Goal: Task Accomplishment & Management: Use online tool/utility

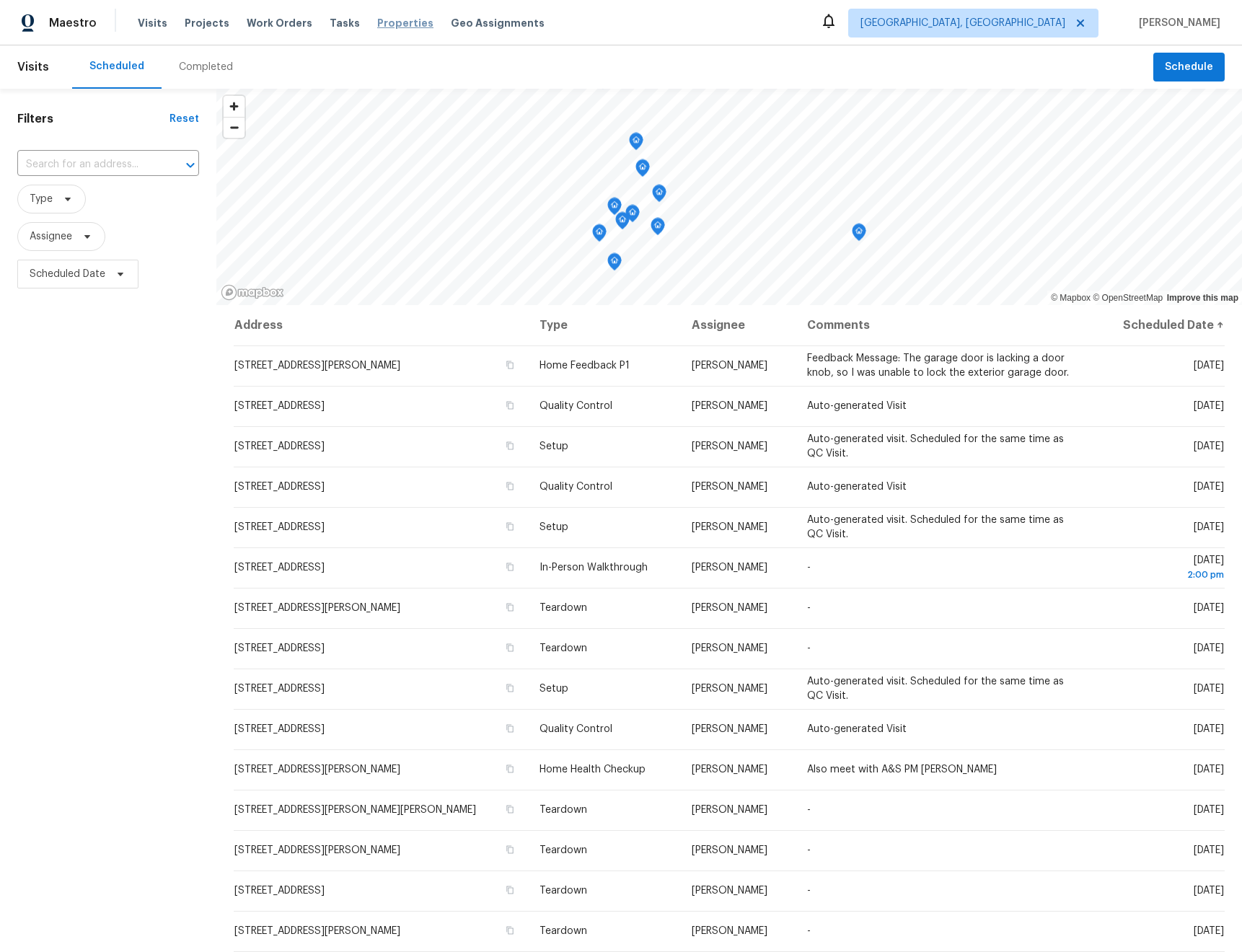
click at [378, 19] on span "Properties" at bounding box center [406, 22] width 56 height 15
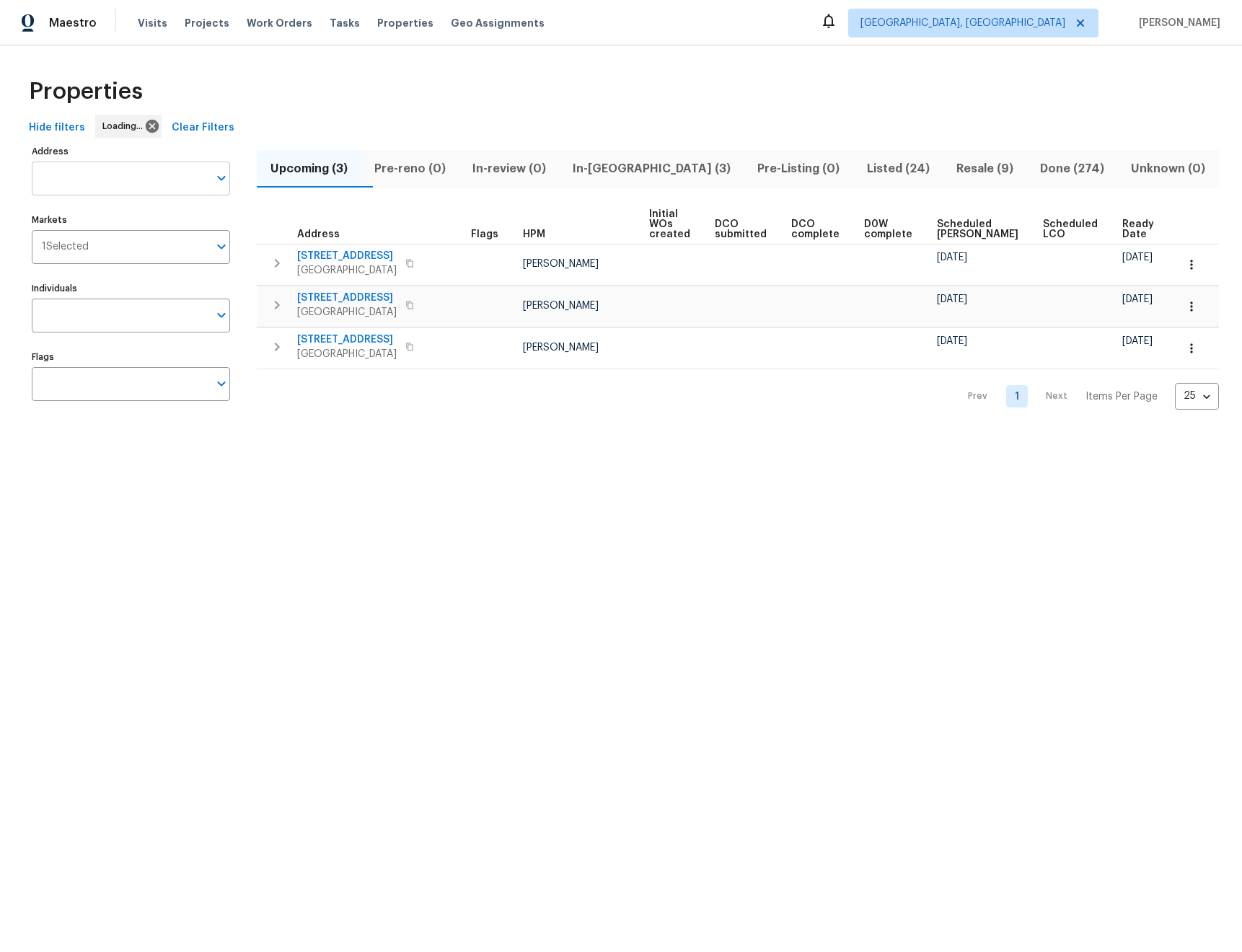
click at [123, 175] on input "Address" at bounding box center [121, 178] width 177 height 34
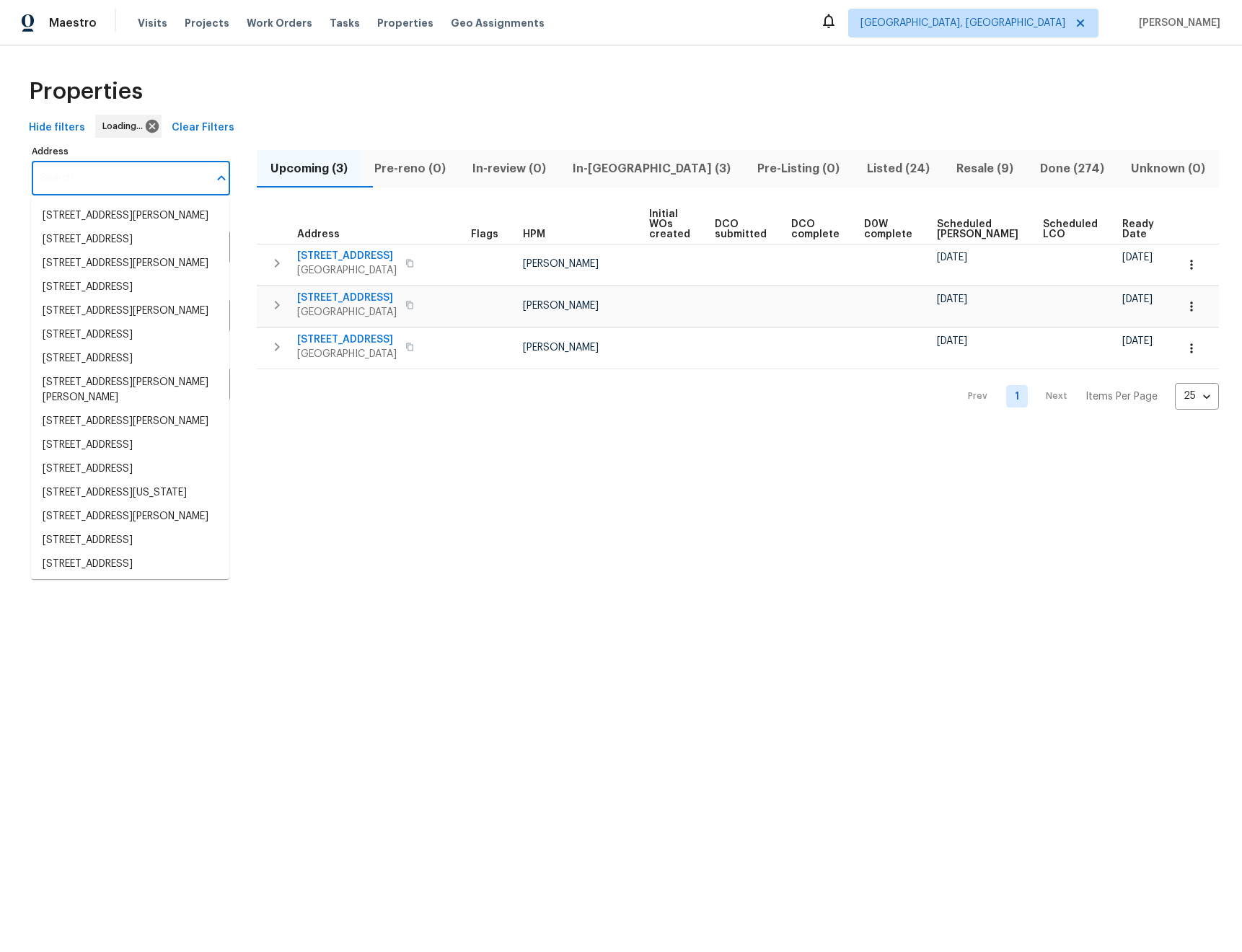
paste input "[STREET_ADDRESS][US_STATE]"
type input "[STREET_ADDRESS][US_STATE]"
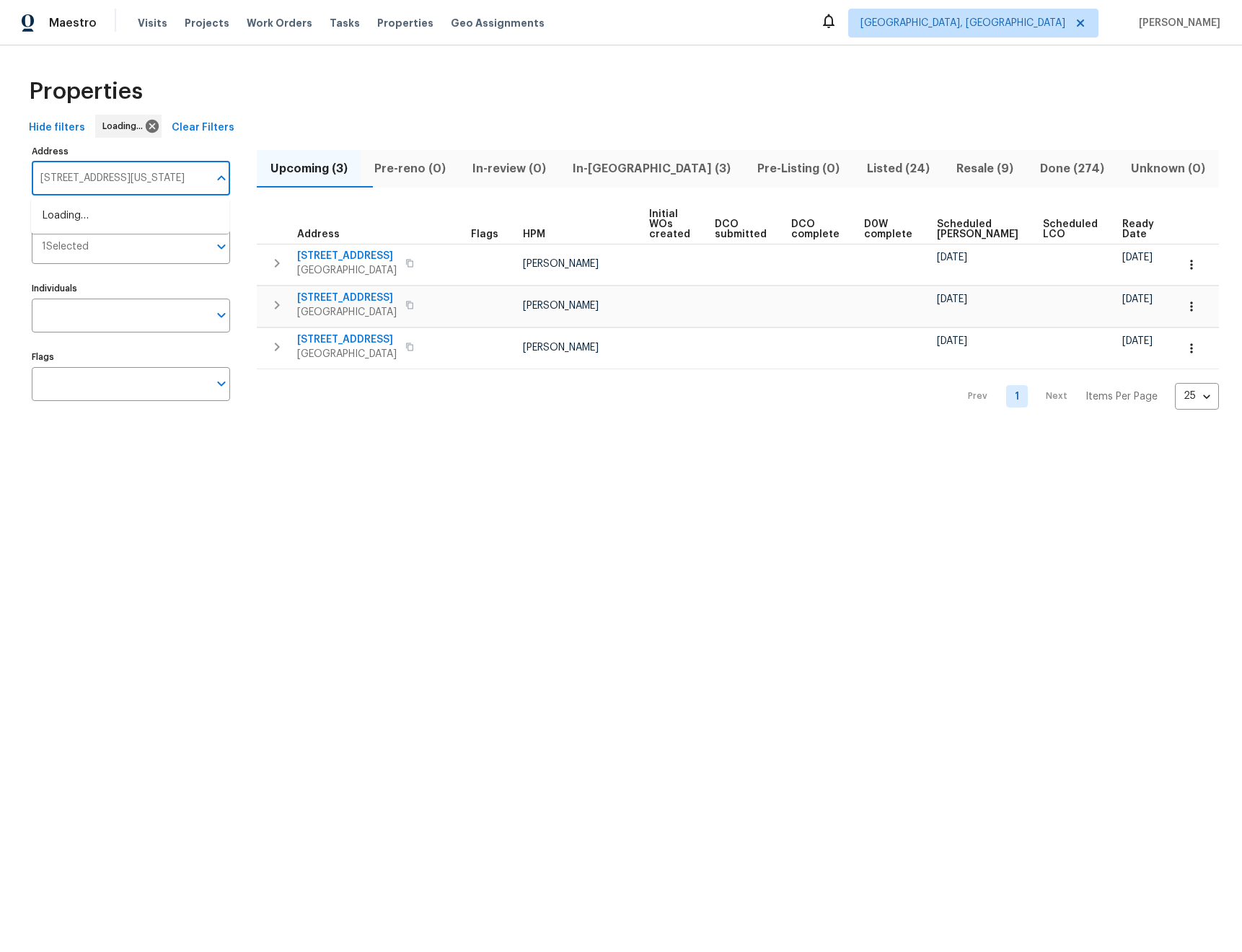
scroll to position [0, 46]
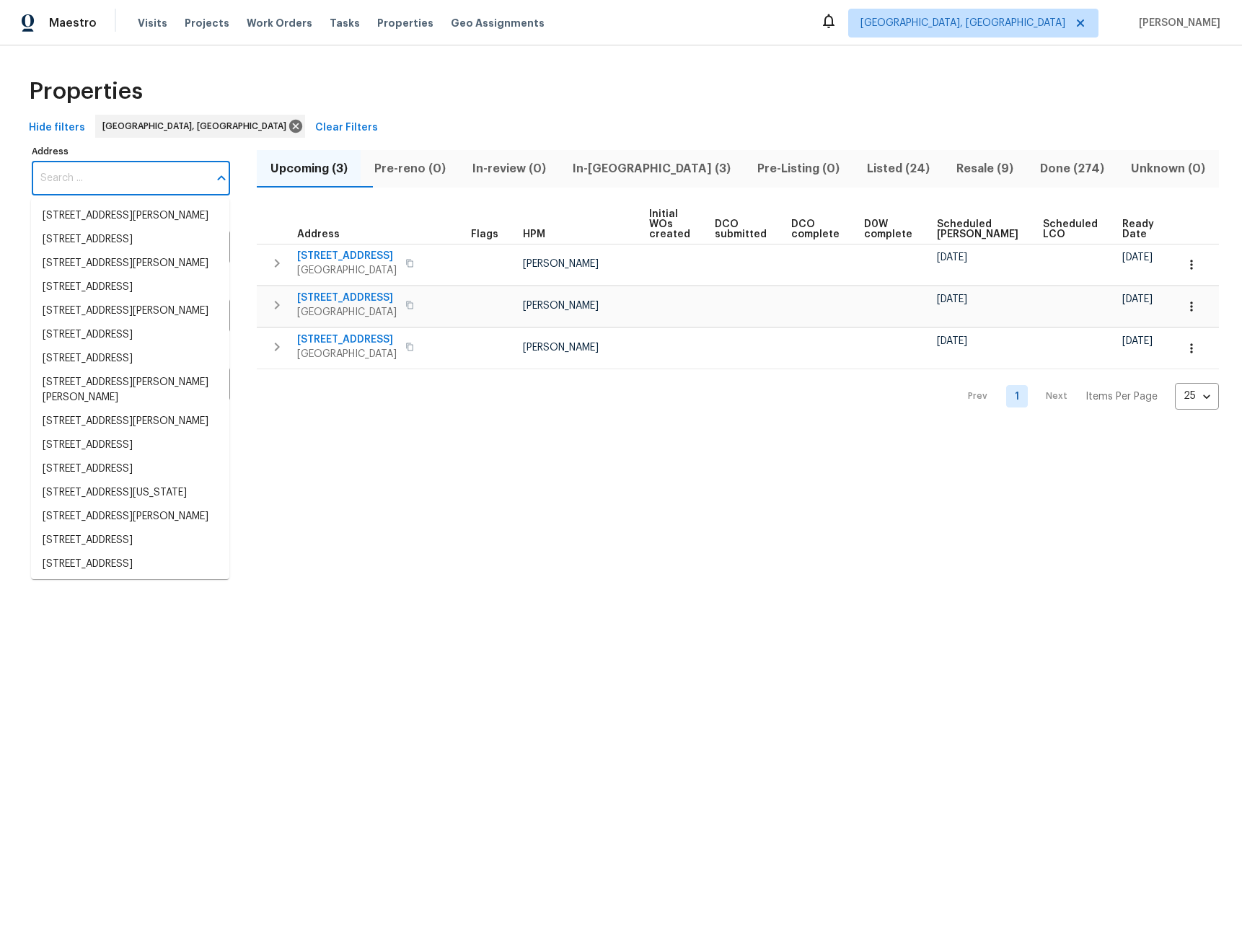
click at [124, 176] on input "Address" at bounding box center [121, 178] width 177 height 34
paste input "[STREET_ADDRESS][US_STATE]"
type input "[STREET_ADDRESS][US_STATE]"
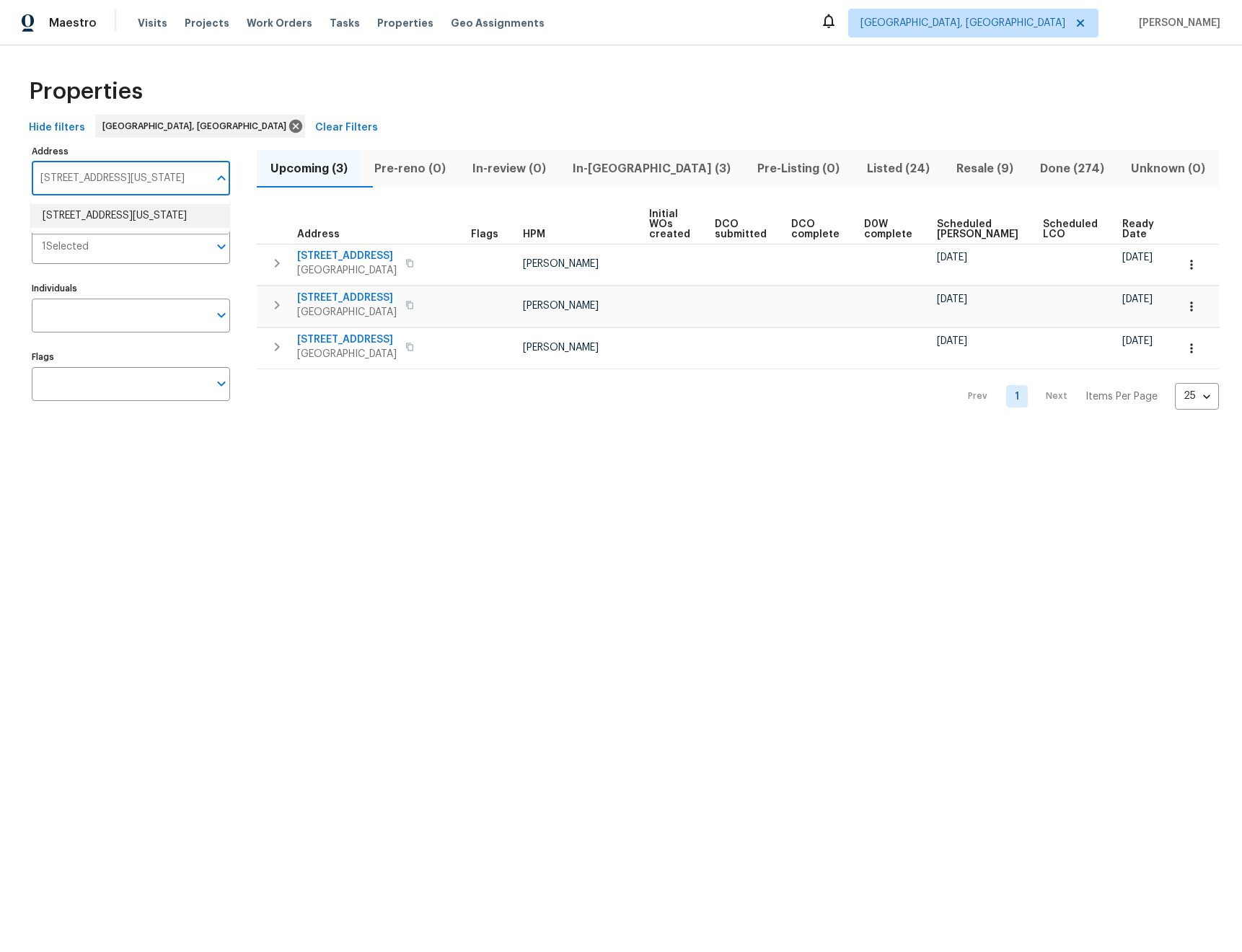
click at [130, 228] on li "[STREET_ADDRESS][US_STATE]" at bounding box center [130, 216] width 198 height 23
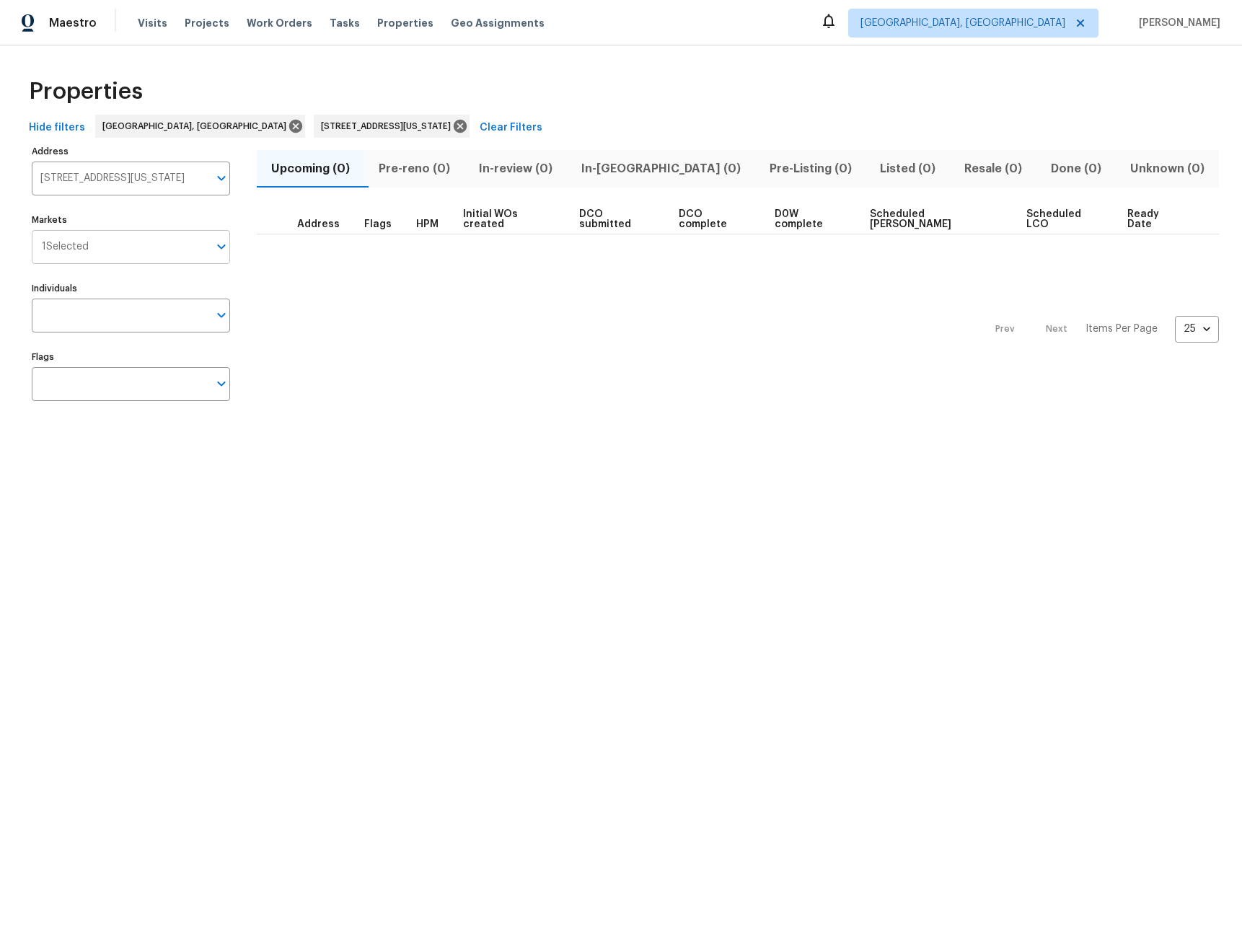
click at [163, 254] on input "Markets" at bounding box center [148, 247] width 120 height 34
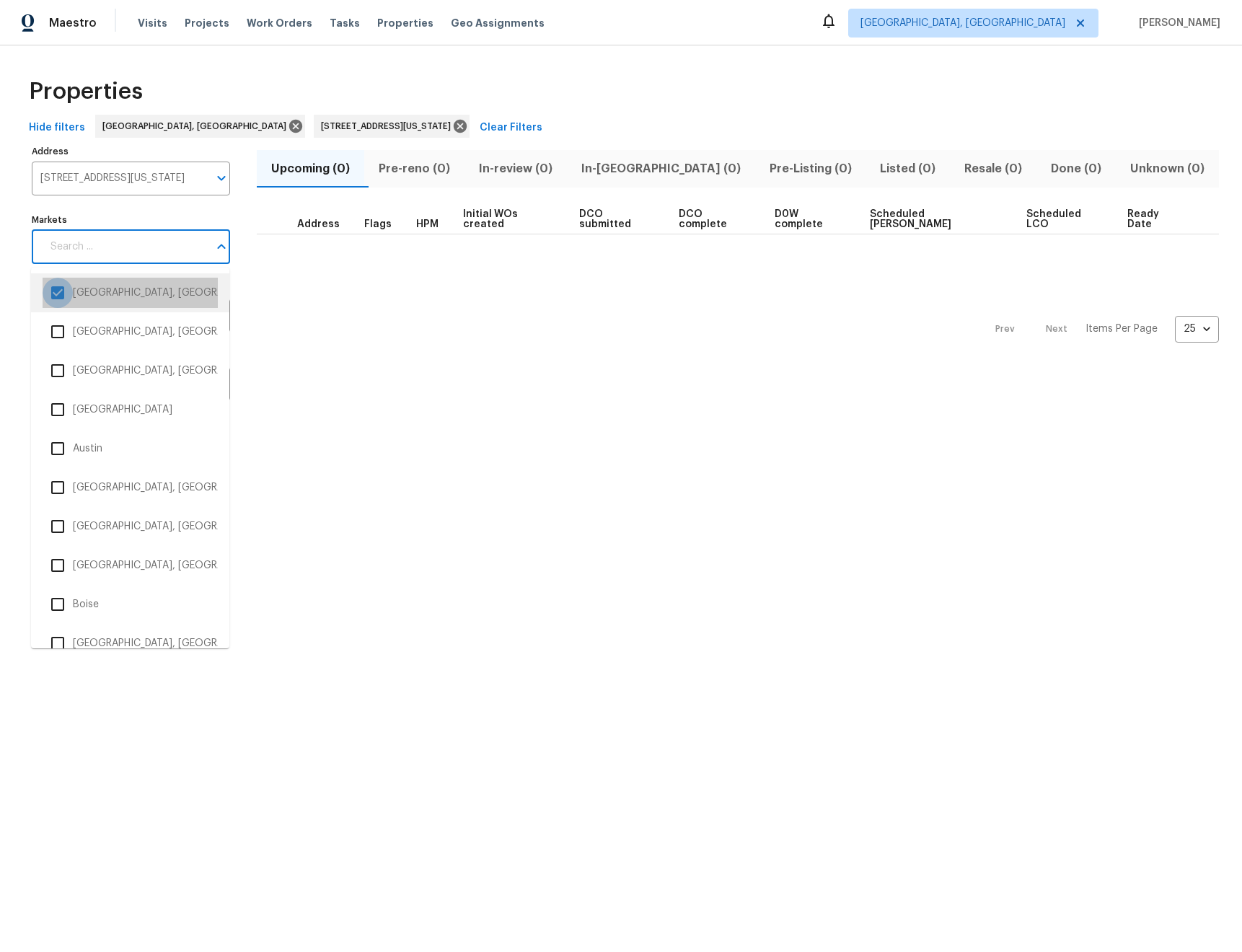
click at [54, 294] on input "checkbox" at bounding box center [57, 293] width 30 height 30
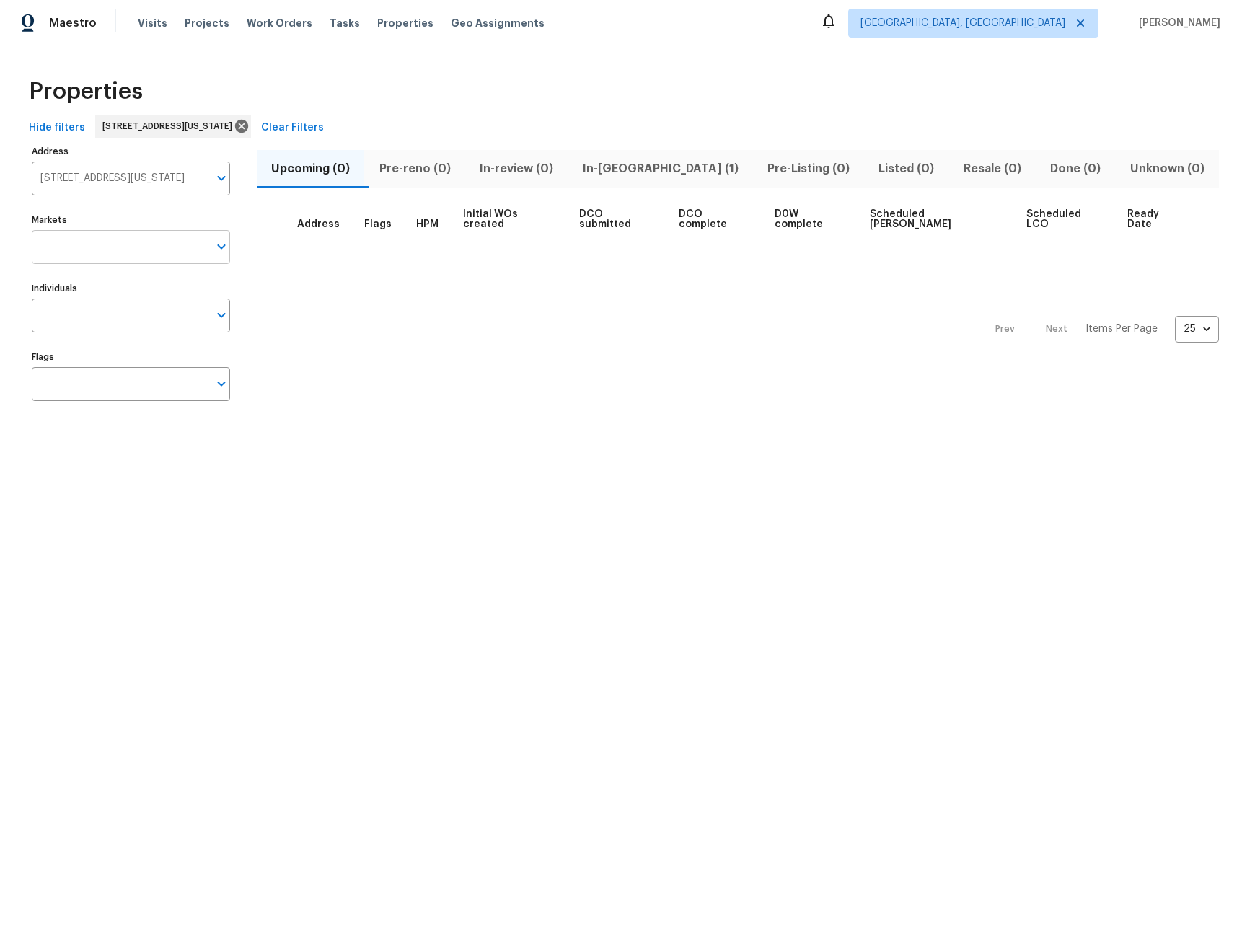
click at [140, 254] on input "Markets" at bounding box center [121, 247] width 177 height 34
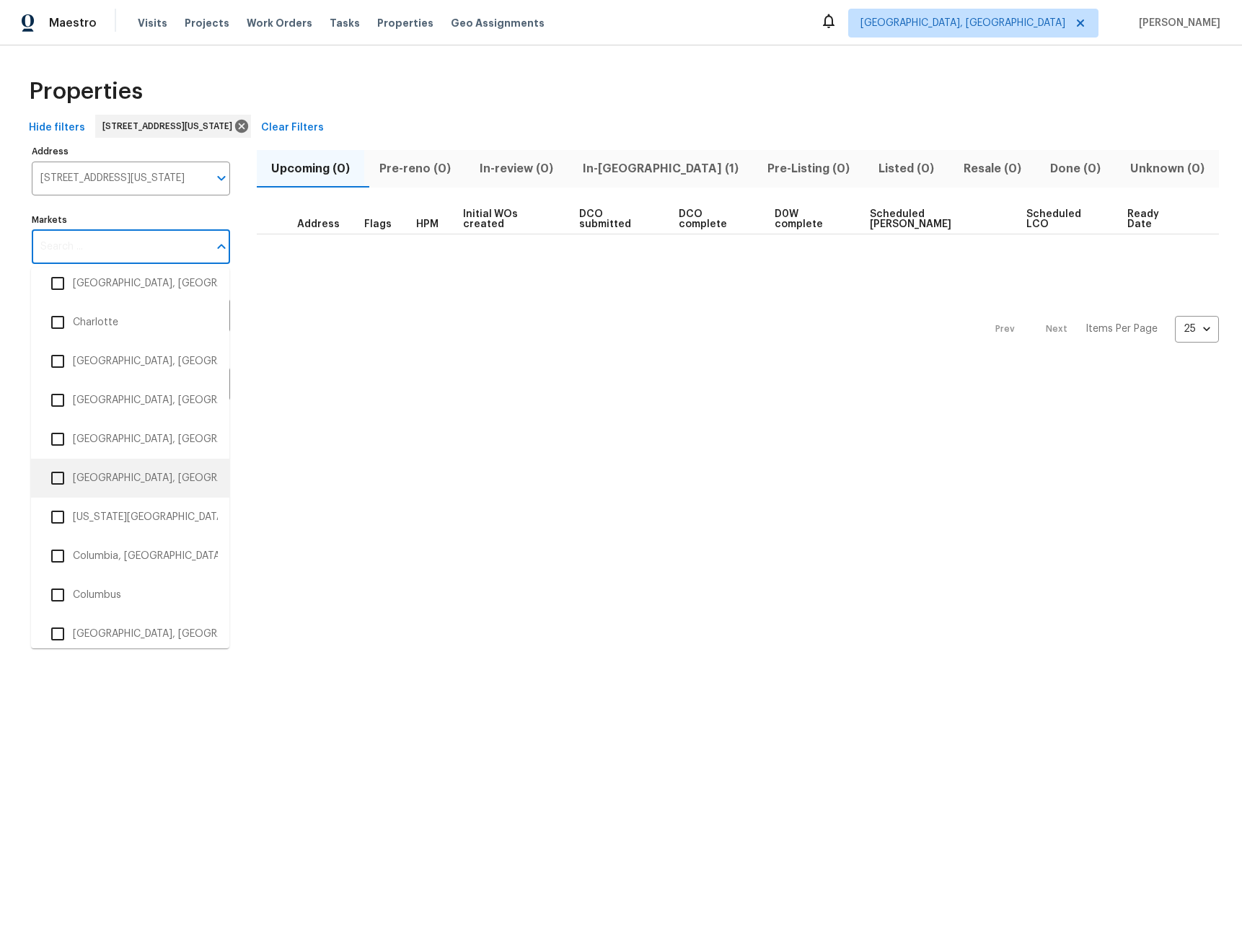
scroll to position [477, 0]
click at [105, 510] on li "[US_STATE][GEOGRAPHIC_DATA], [GEOGRAPHIC_DATA]" at bounding box center [130, 515] width 175 height 30
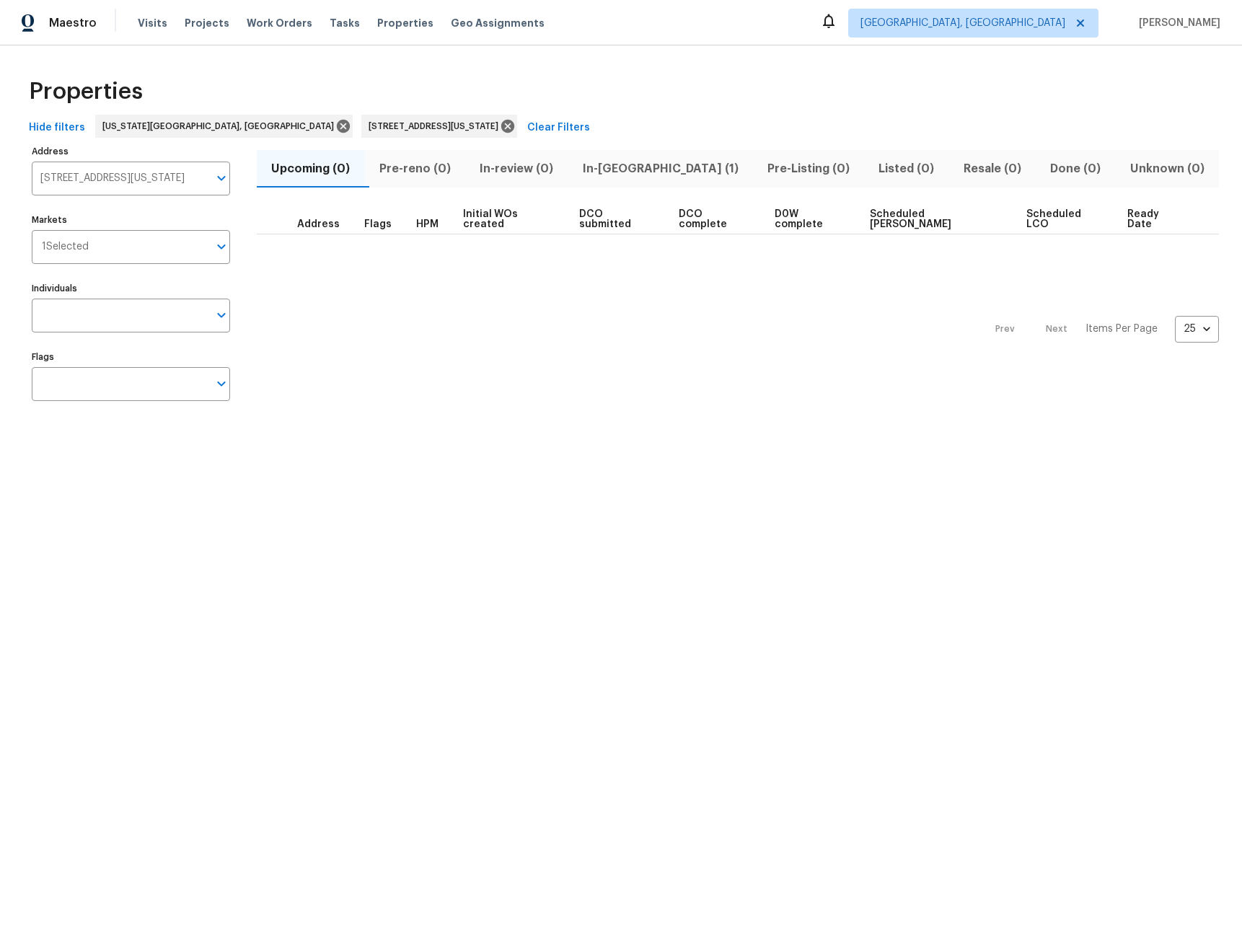
click at [616, 175] on span "In-[GEOGRAPHIC_DATA] (1)" at bounding box center [660, 168] width 167 height 20
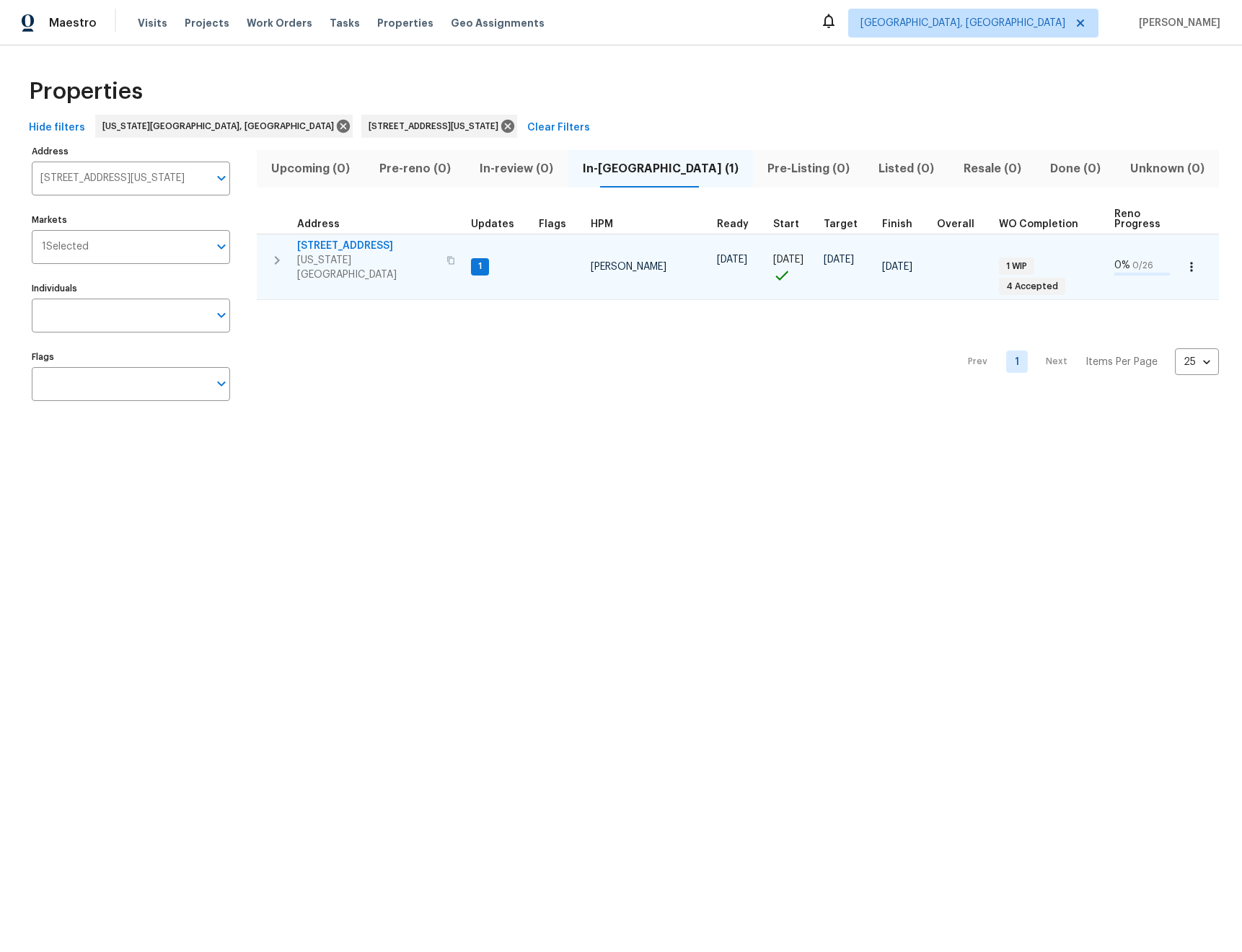
click at [269, 252] on icon "button" at bounding box center [277, 261] width 18 height 18
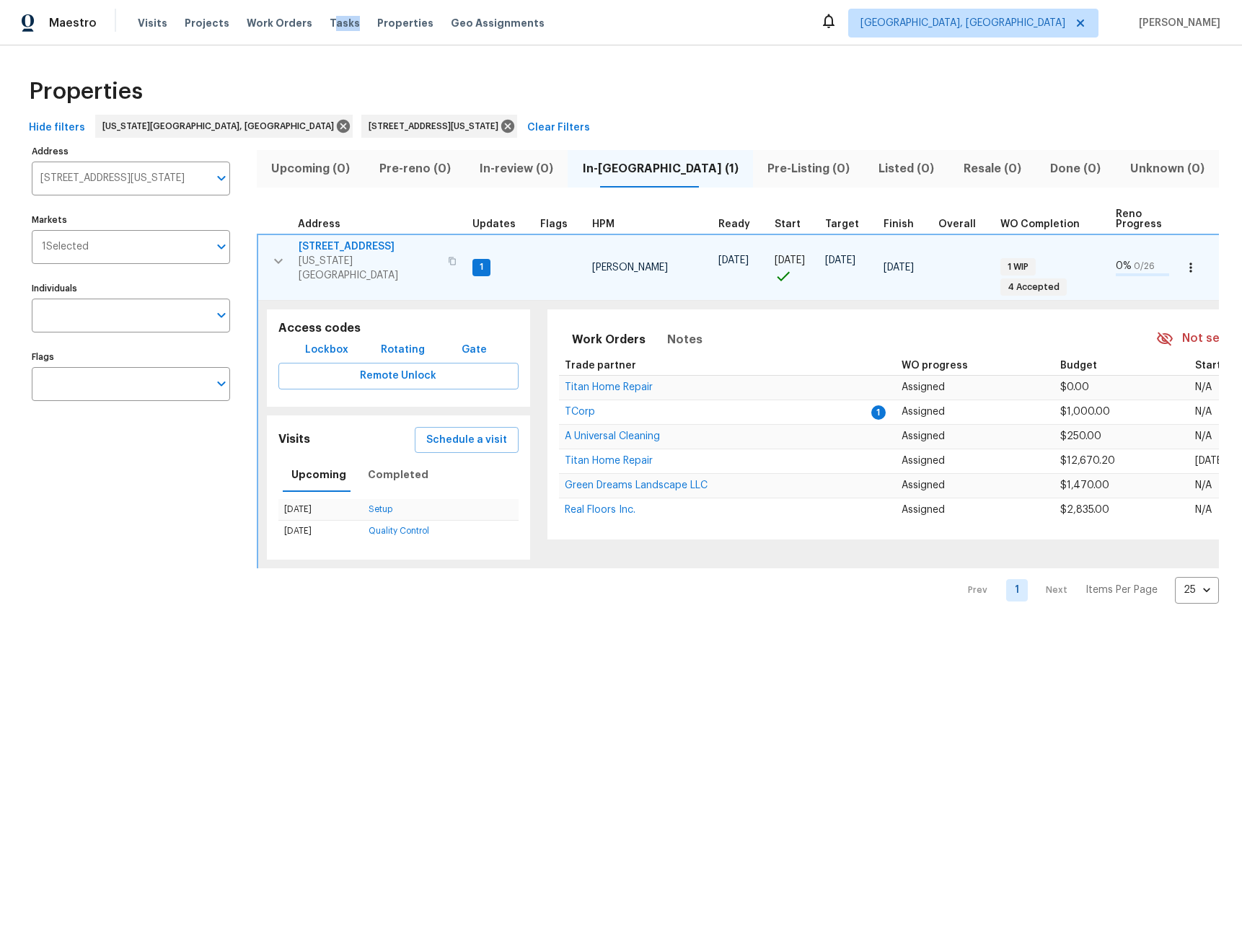
click at [319, 30] on div "Visits Projects Work Orders Tasks Properties Geo Assignments" at bounding box center [350, 23] width 424 height 29
click at [330, 19] on span "Tasks" at bounding box center [344, 23] width 30 height 10
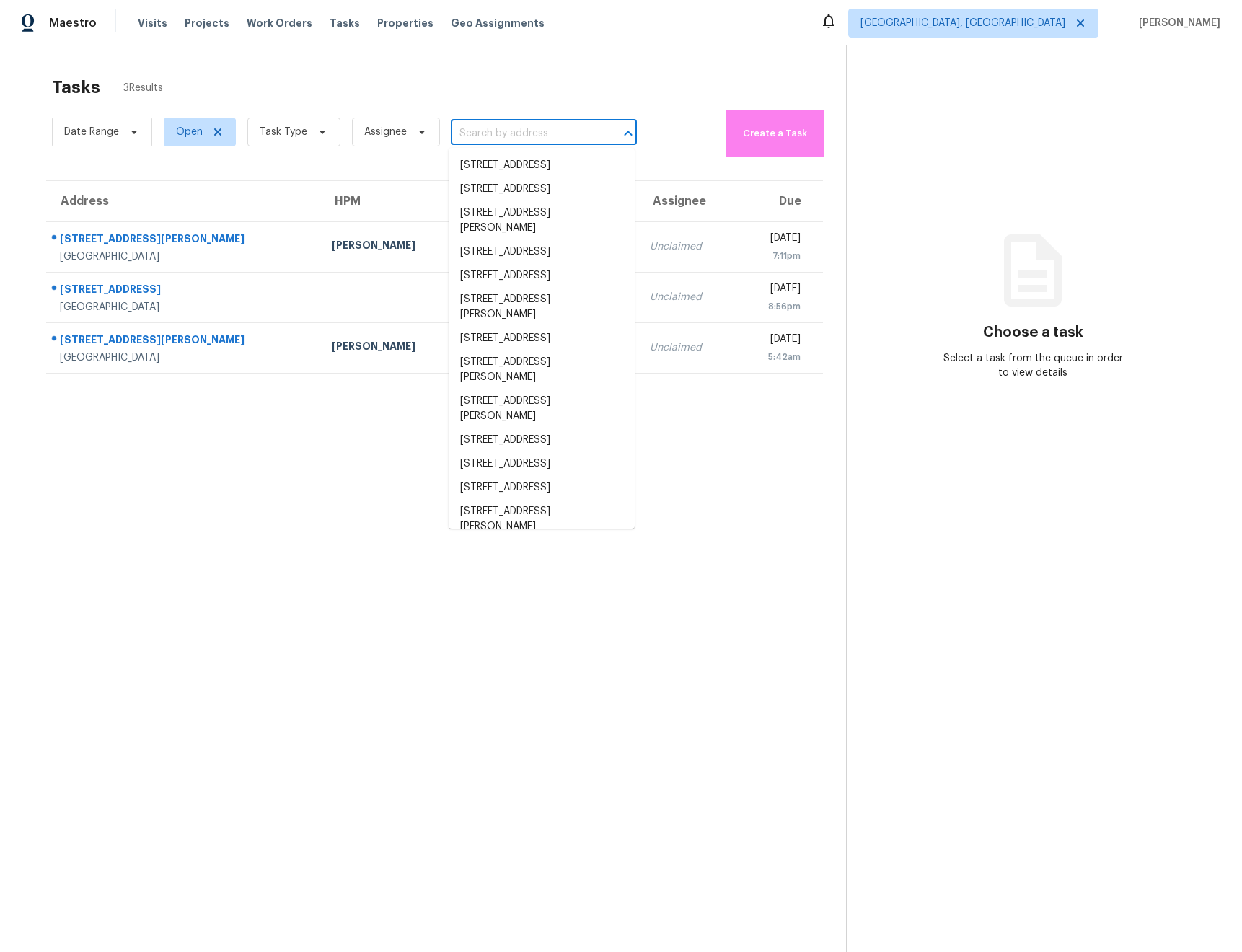
click at [490, 135] on input "text" at bounding box center [524, 133] width 146 height 22
paste input "[STREET_ADDRESS][US_STATE]"
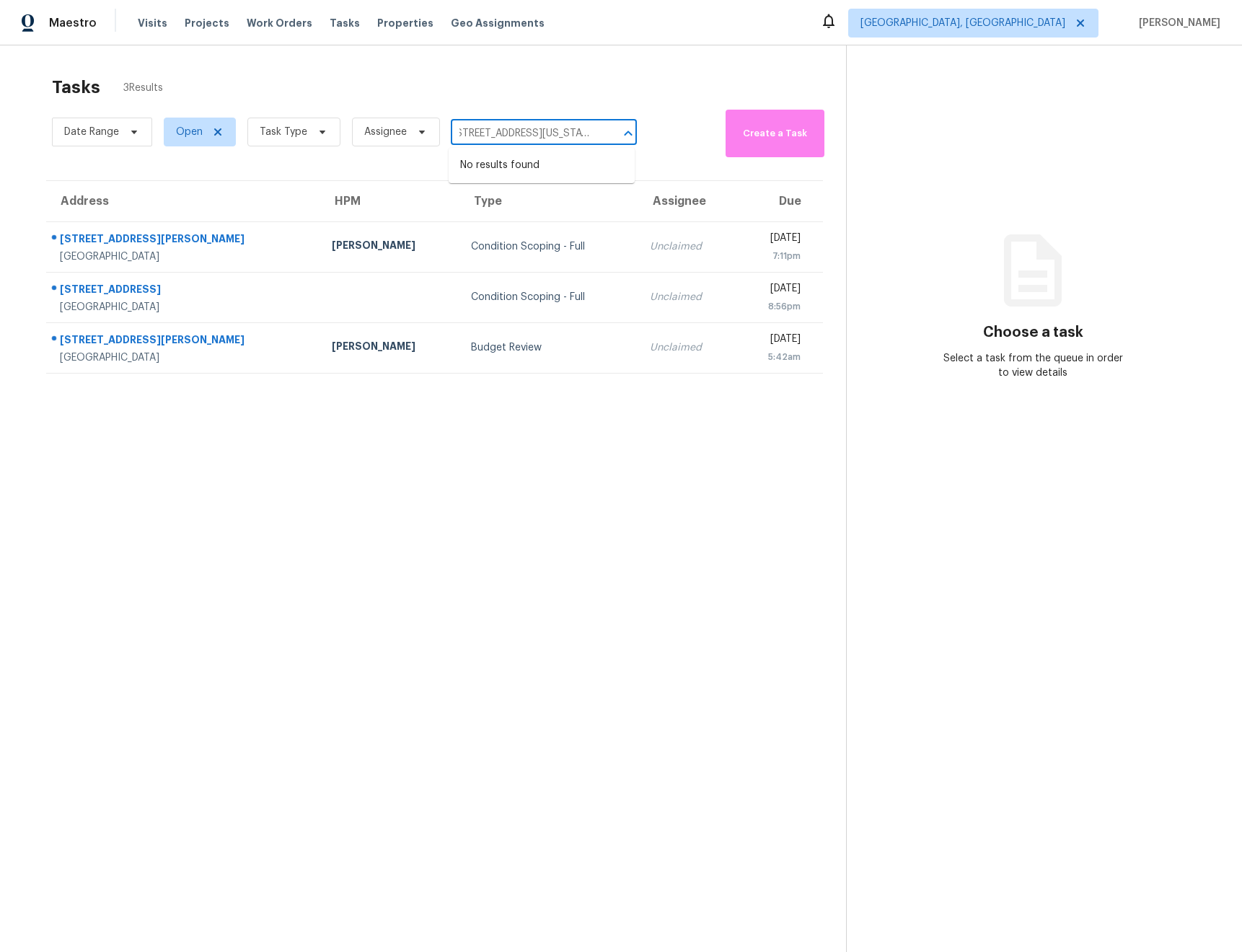
type input "[STREET_ADDRESS][US_STATE]"
click at [1090, 15] on span "[GEOGRAPHIC_DATA], [GEOGRAPHIC_DATA]" at bounding box center [973, 23] width 250 height 29
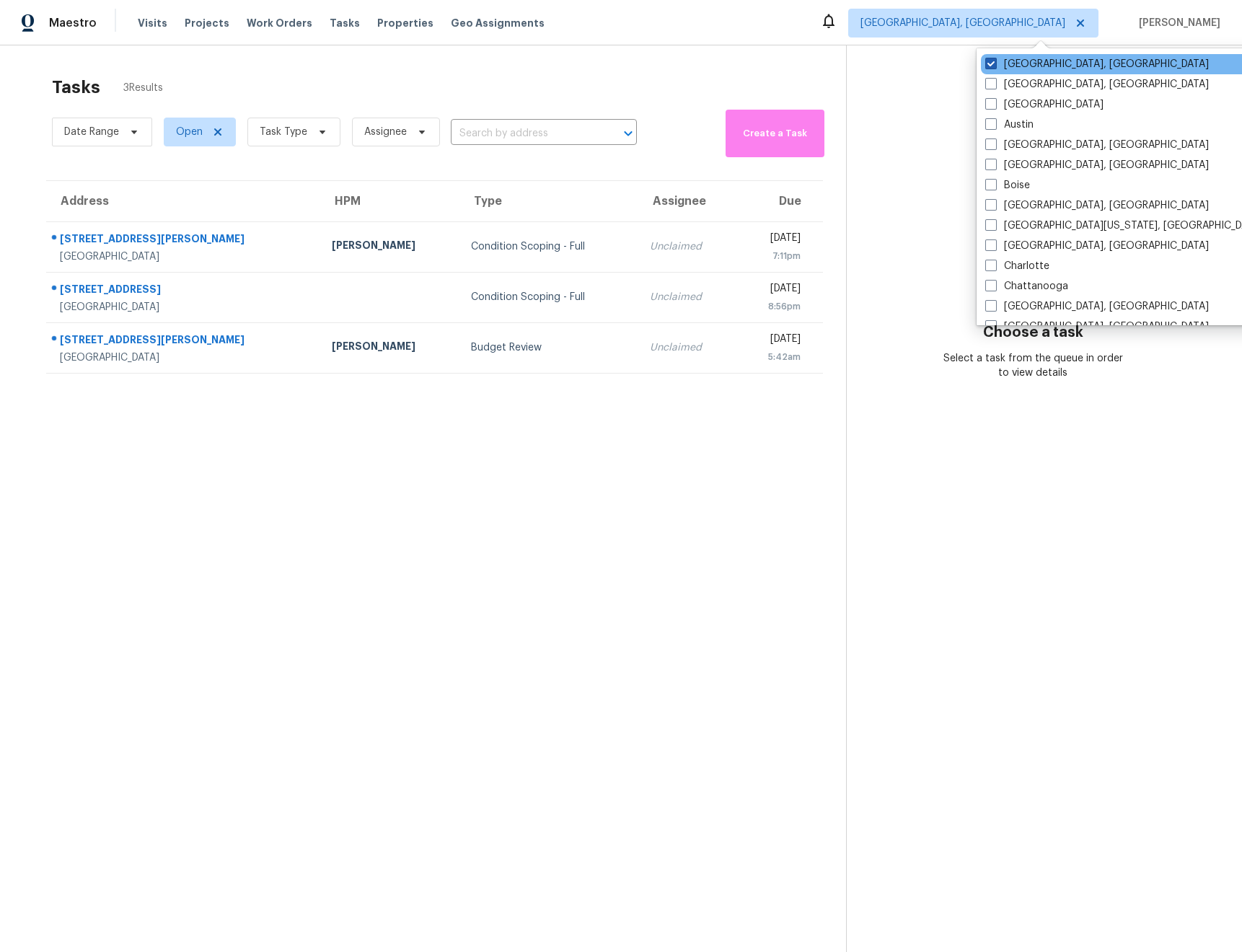
click at [992, 61] on span at bounding box center [991, 63] width 12 height 12
click at [992, 61] on input "[GEOGRAPHIC_DATA], [GEOGRAPHIC_DATA]" at bounding box center [990, 62] width 10 height 10
checkbox input "true"
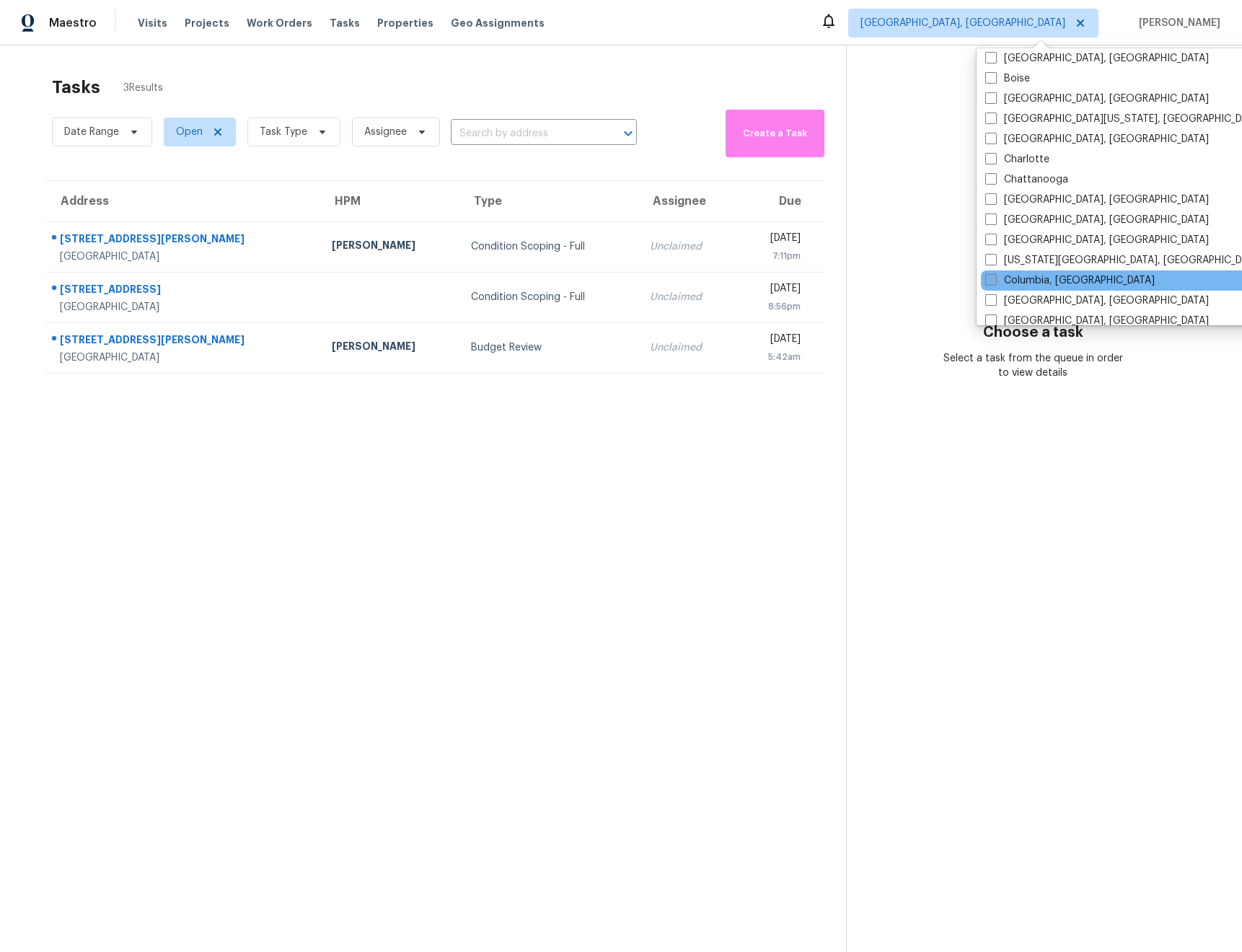
scroll to position [110, 0]
click at [992, 261] on span at bounding box center [991, 257] width 12 height 12
click at [992, 260] on input "[US_STATE][GEOGRAPHIC_DATA], [GEOGRAPHIC_DATA]" at bounding box center [990, 255] width 10 height 10
checkbox input "true"
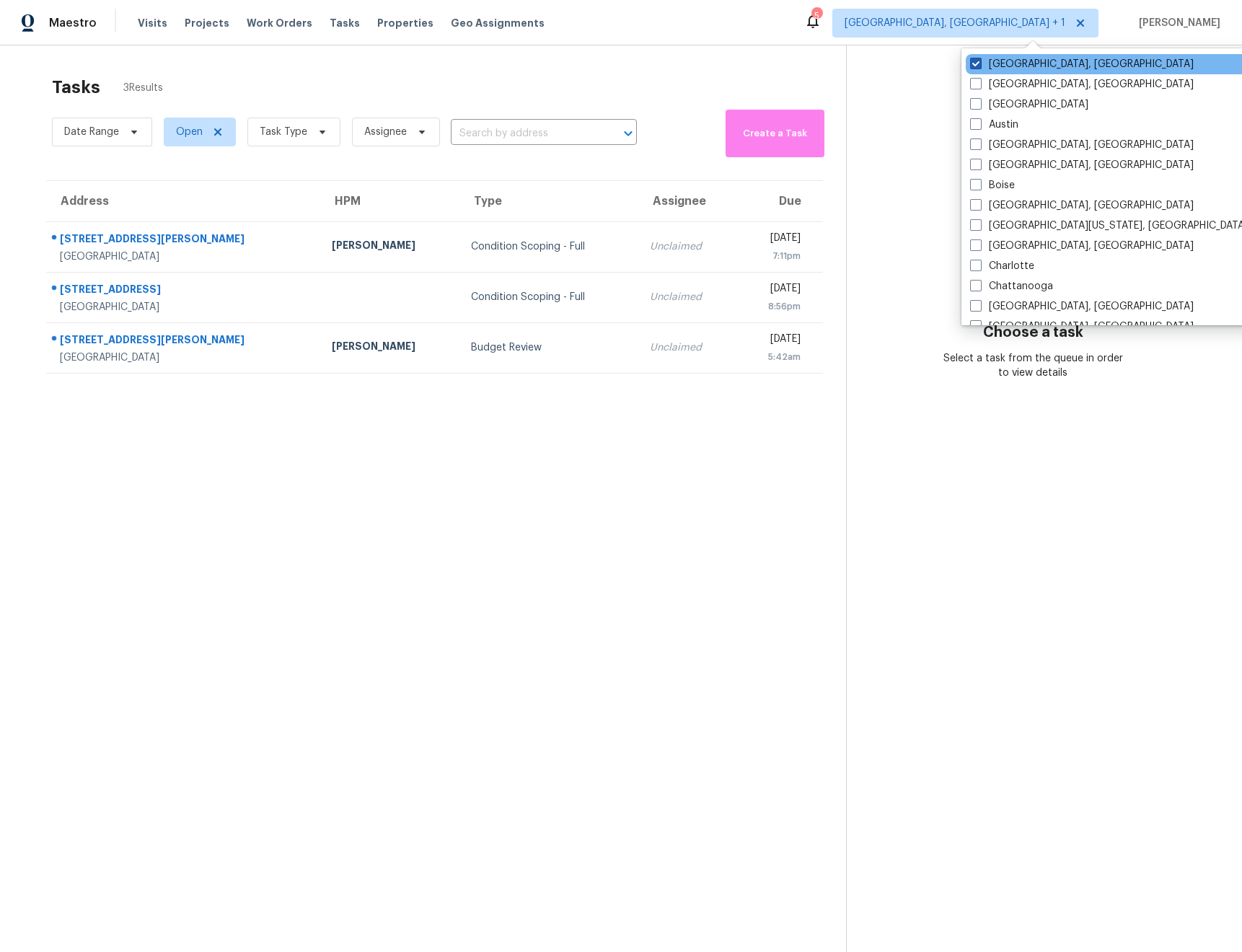
click at [977, 66] on span at bounding box center [976, 63] width 12 height 12
click at [977, 66] on input "[GEOGRAPHIC_DATA], [GEOGRAPHIC_DATA]" at bounding box center [975, 62] width 10 height 10
checkbox input "false"
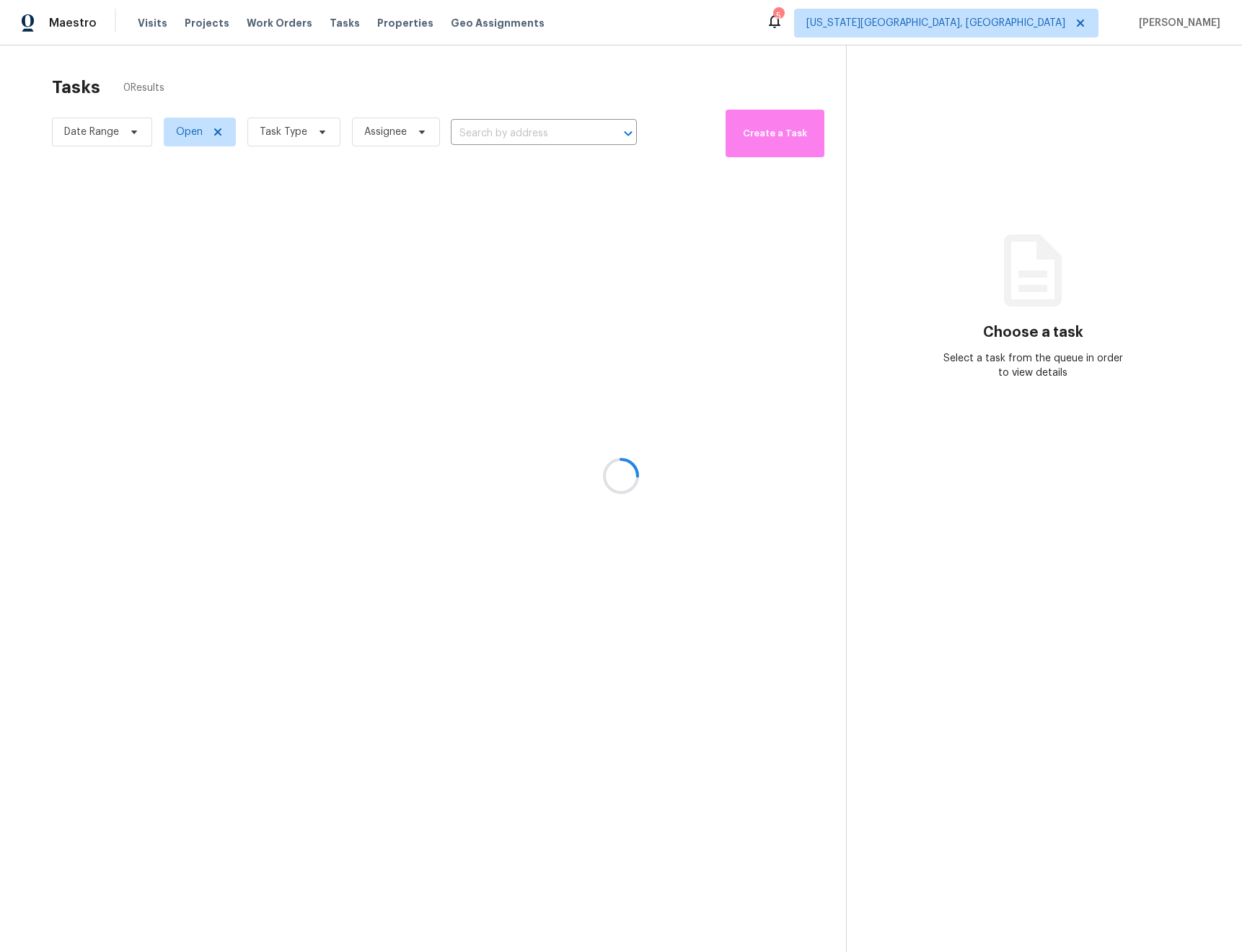
click at [839, 52] on div at bounding box center [621, 476] width 1242 height 952
click at [598, 138] on div at bounding box center [621, 476] width 1242 height 952
click at [589, 129] on div at bounding box center [621, 476] width 1242 height 952
click at [575, 138] on input "text" at bounding box center [524, 133] width 146 height 22
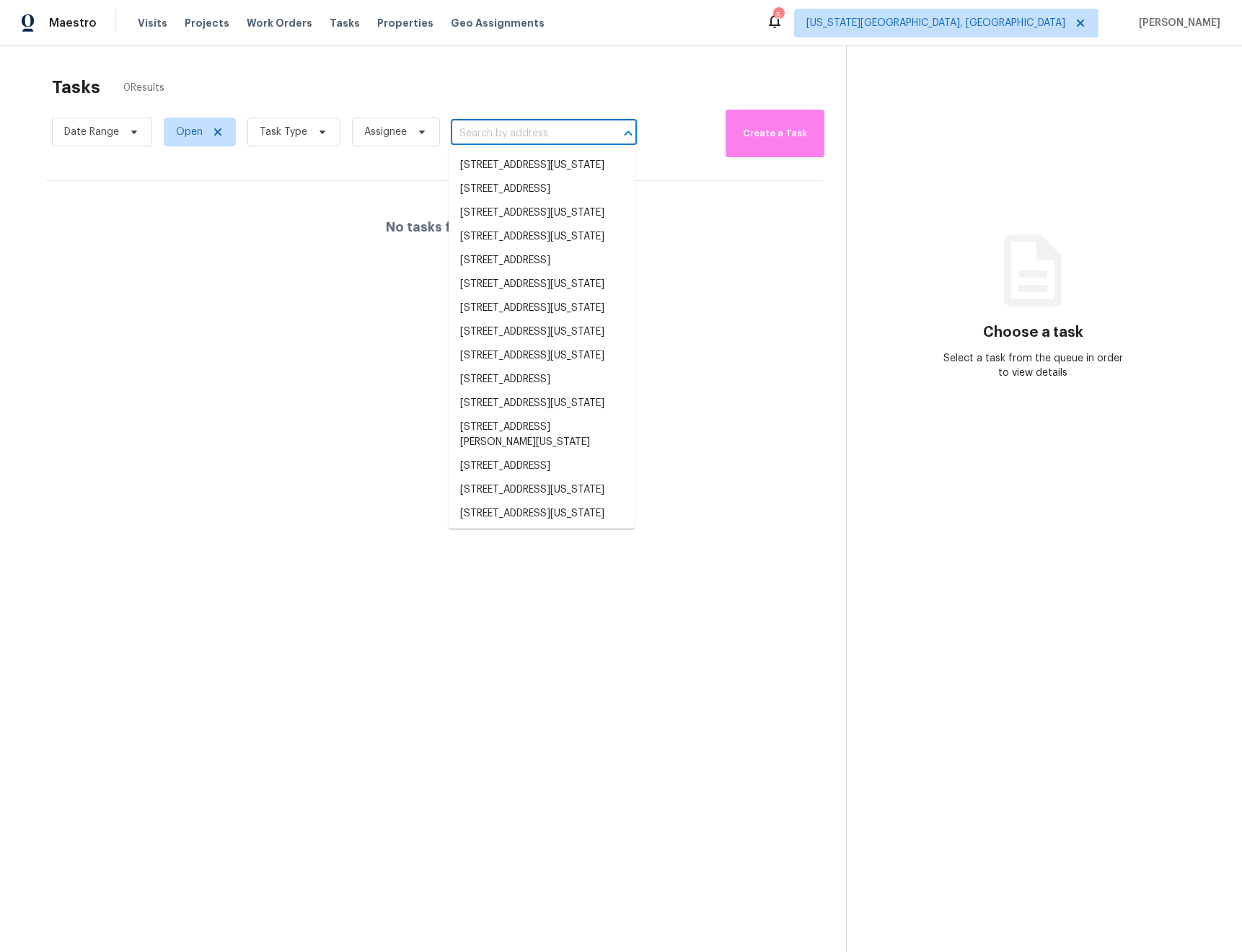
paste input "[STREET_ADDRESS][US_STATE]"
type input "[STREET_ADDRESS][US_STATE]"
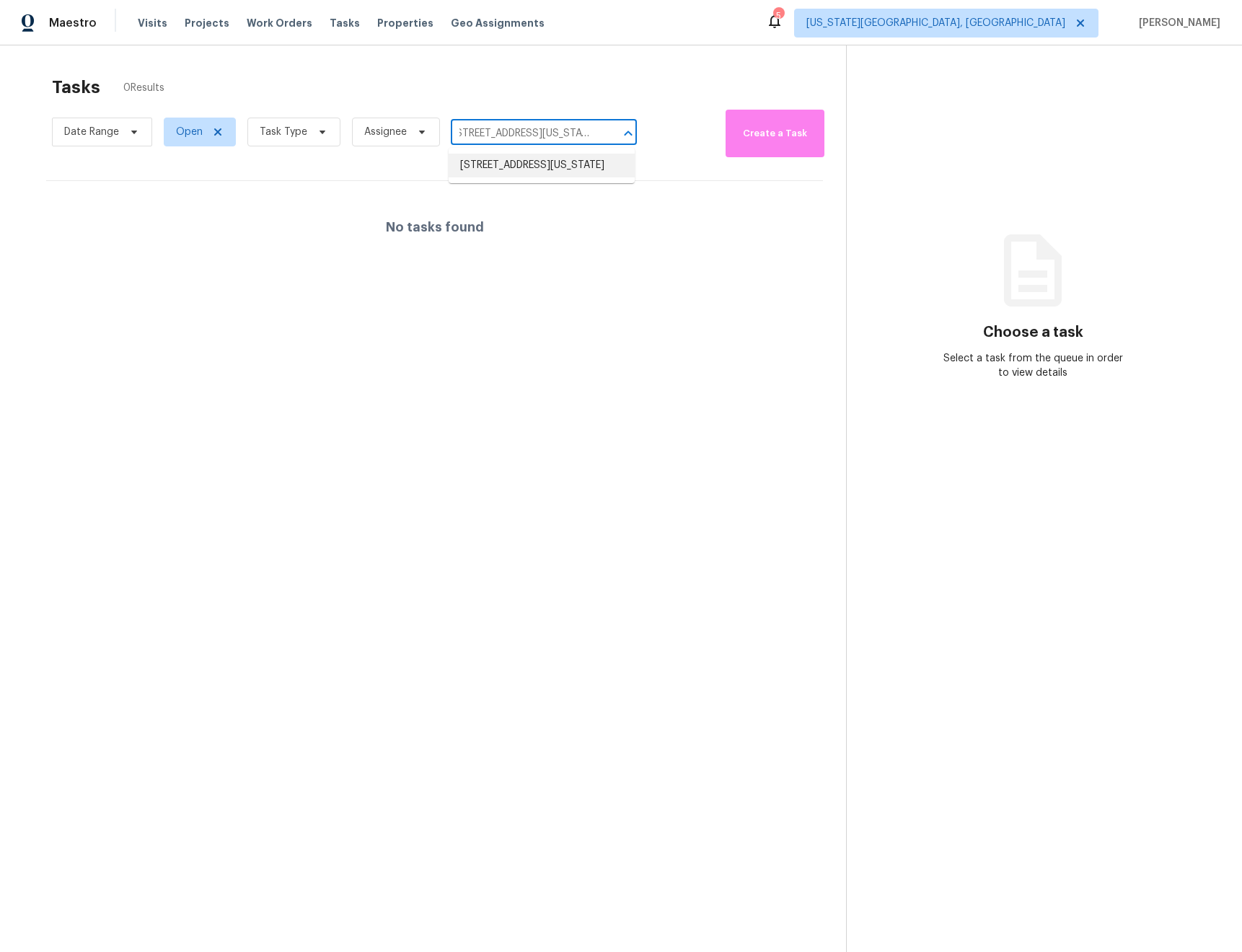
click at [524, 163] on li "[STREET_ADDRESS][US_STATE]" at bounding box center [541, 165] width 186 height 23
click at [222, 131] on icon at bounding box center [218, 132] width 12 height 12
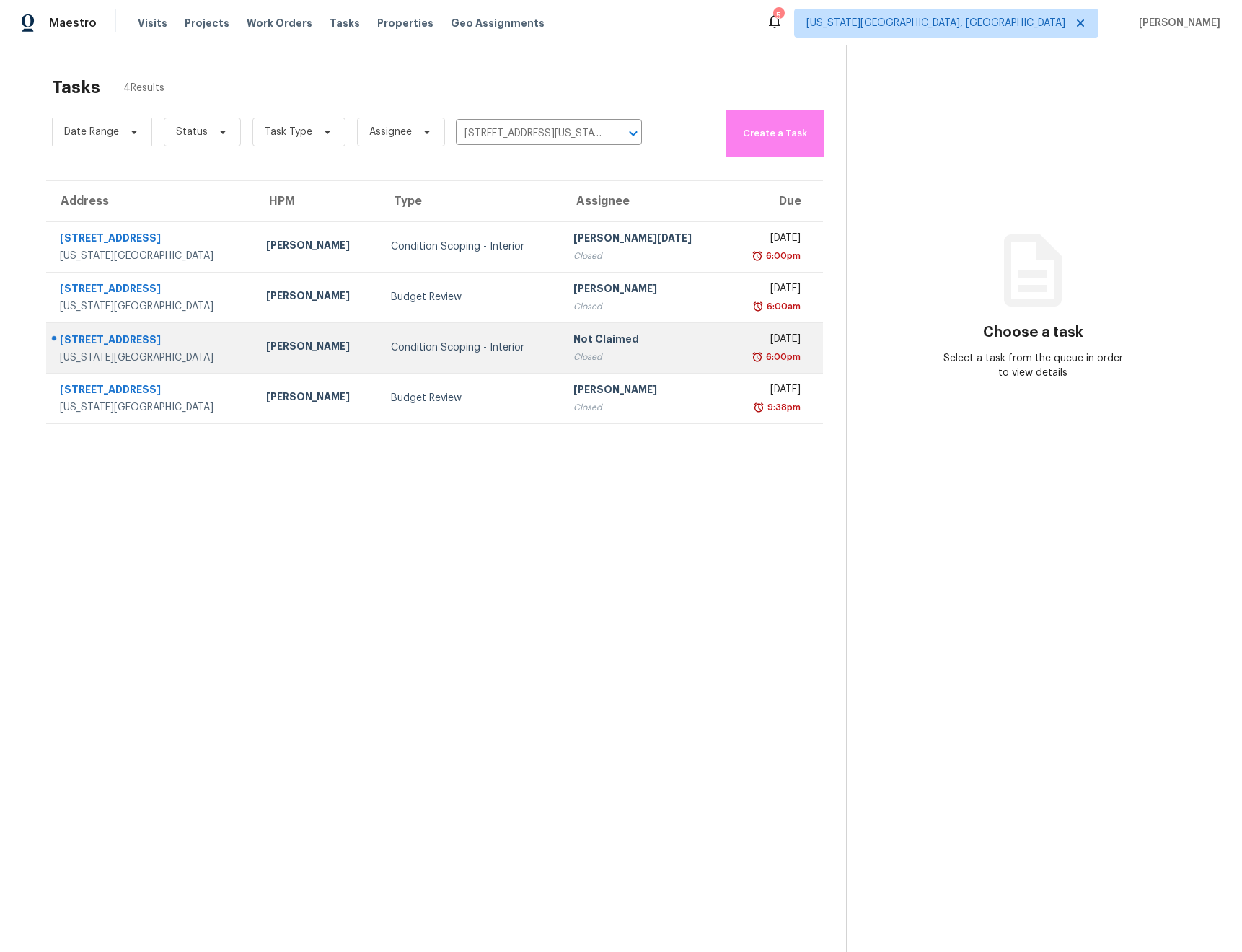
click at [379, 362] on td "Condition Scoping - Interior" at bounding box center [471, 348] width 183 height 51
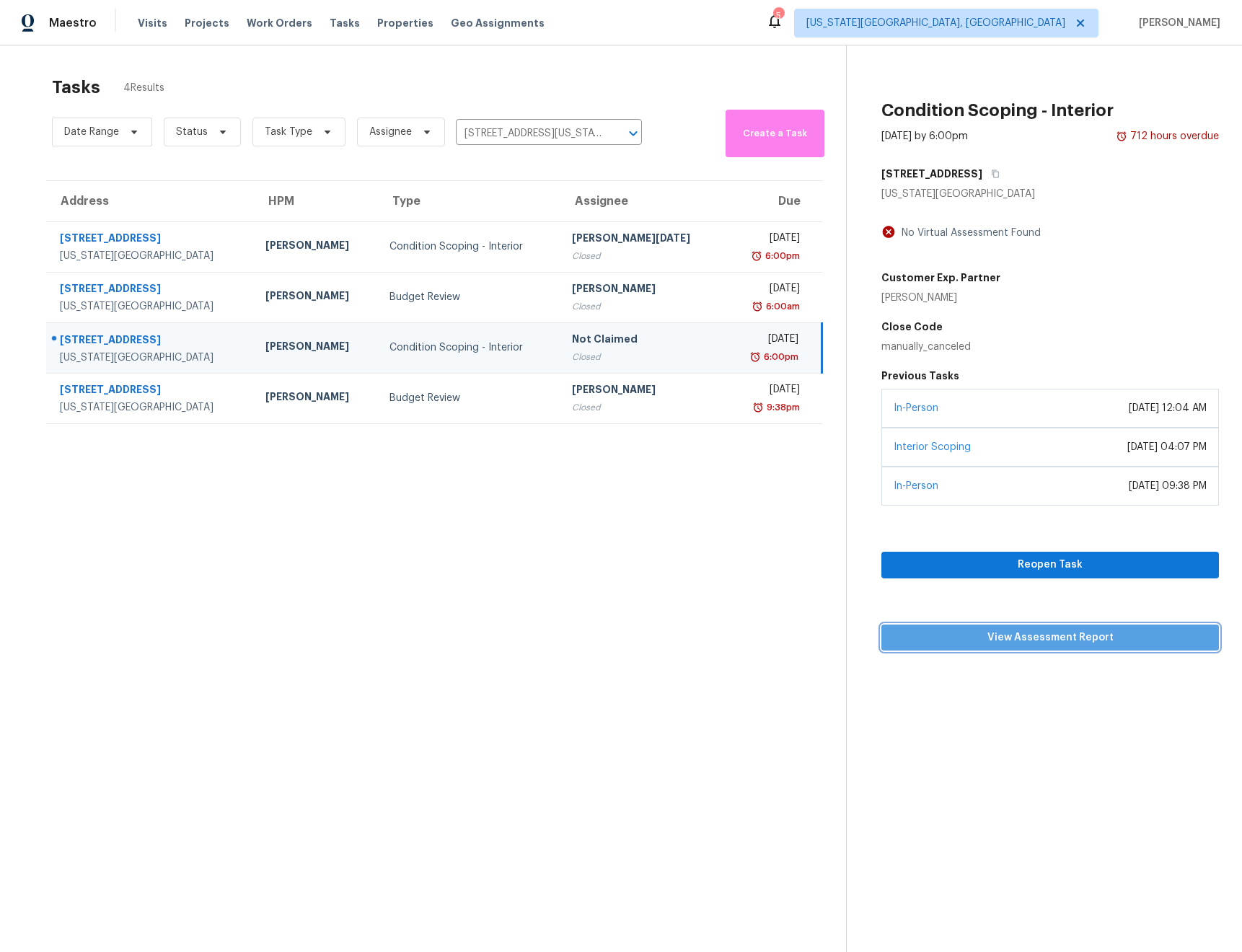
click at [1074, 634] on span "View Assessment Report" at bounding box center [1049, 638] width 314 height 18
click at [932, 447] on link "Interior Scoping" at bounding box center [932, 447] width 77 height 10
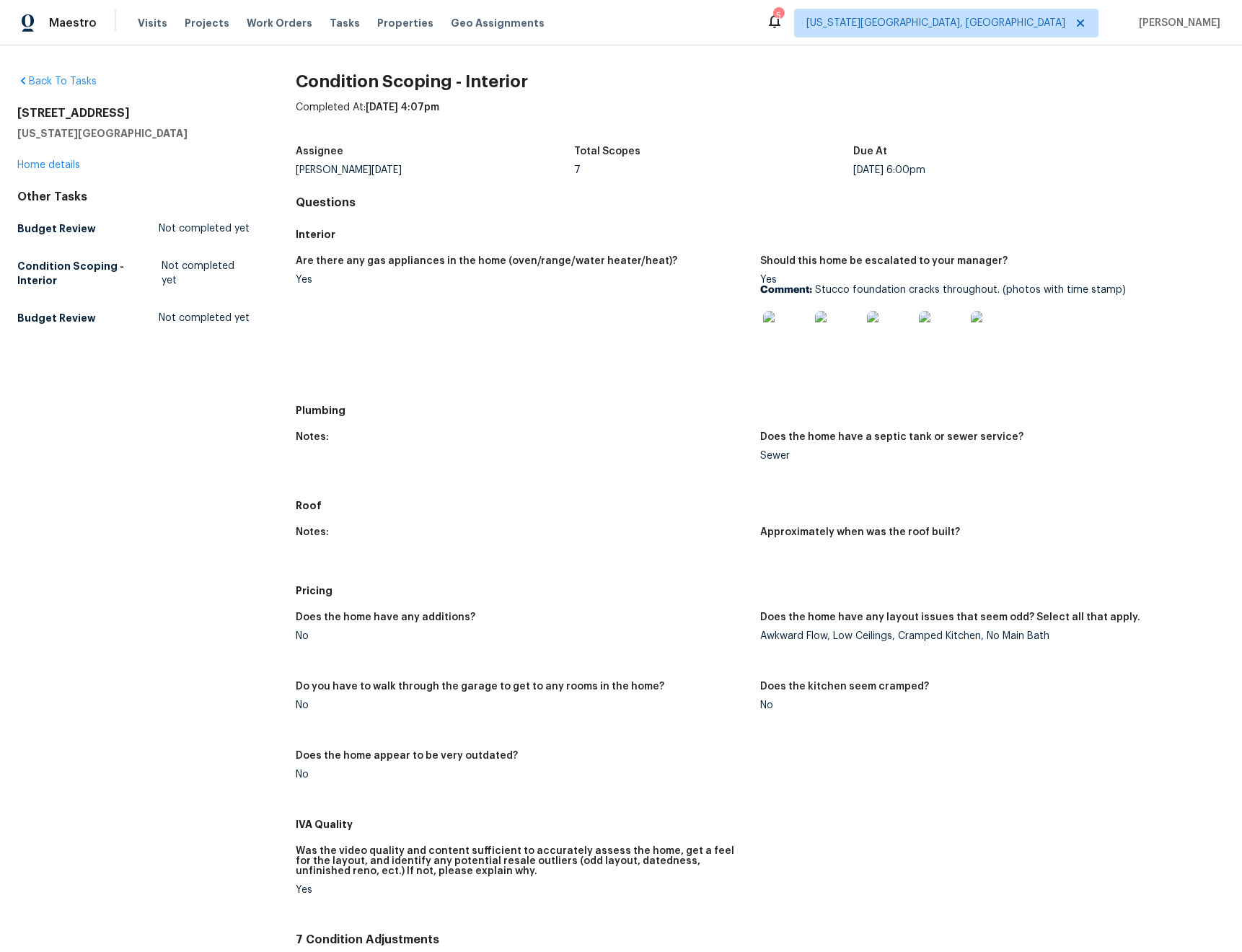
click at [785, 342] on img at bounding box center [786, 334] width 46 height 46
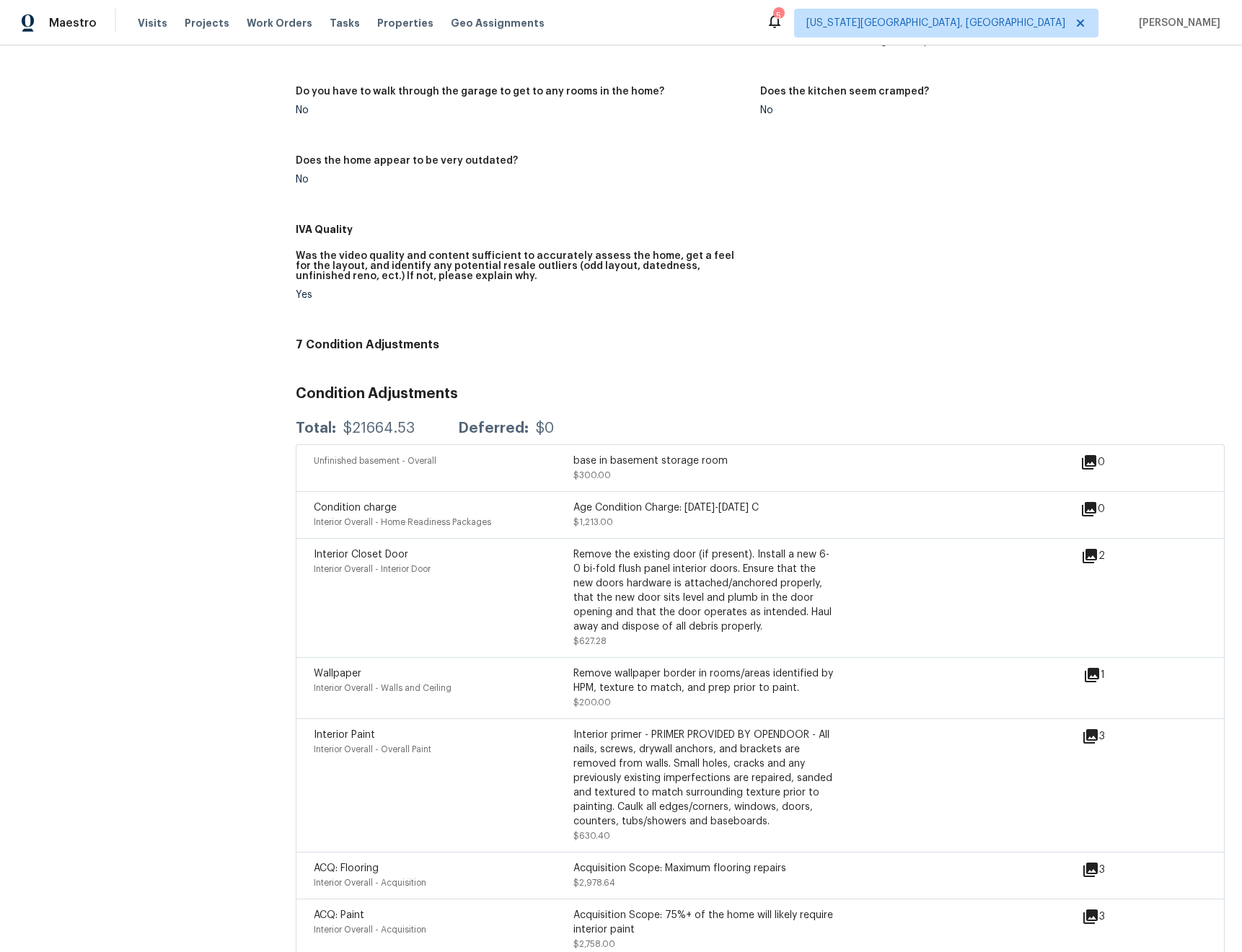
scroll to position [621, 0]
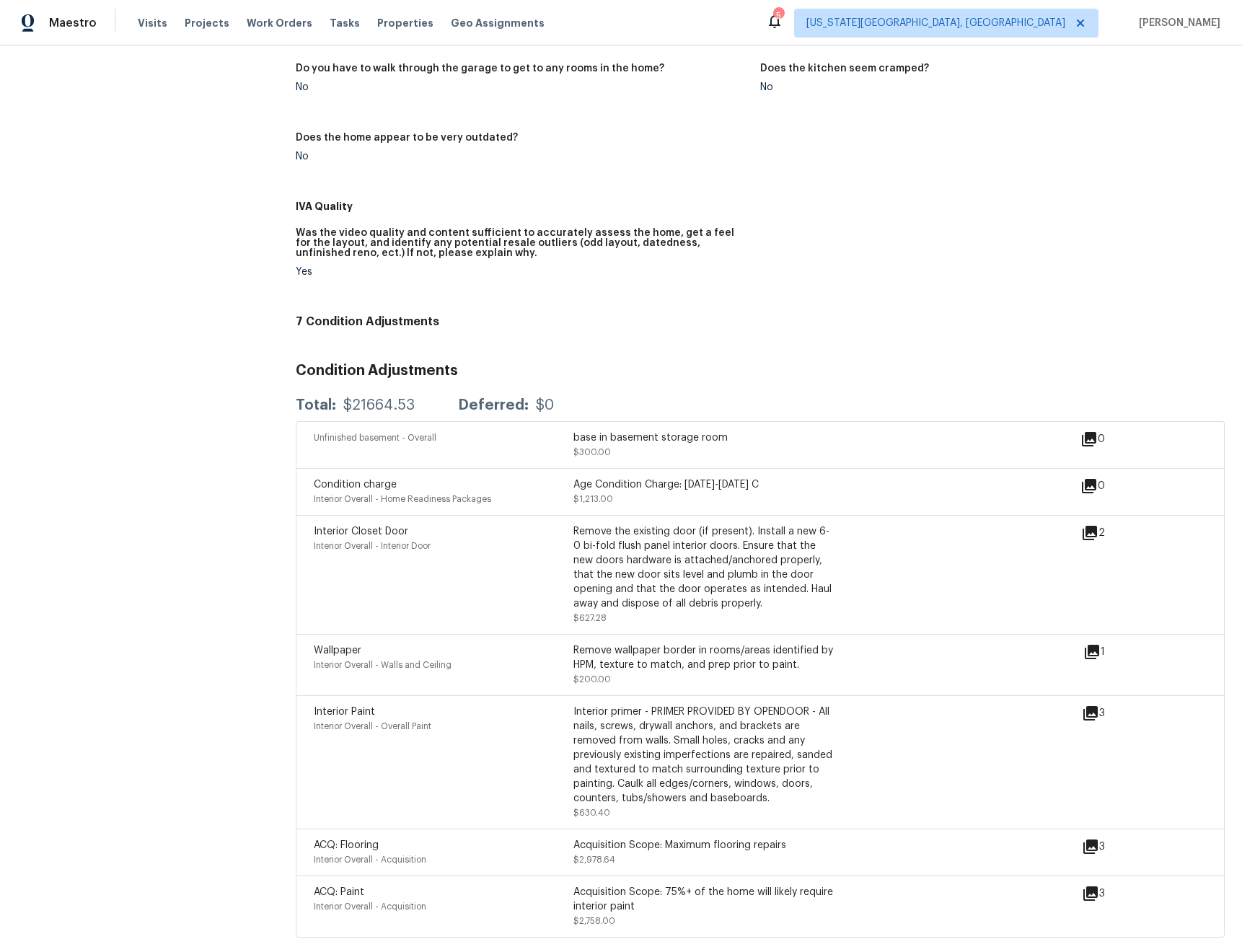
click at [1088, 526] on icon at bounding box center [1089, 533] width 15 height 15
click at [1090, 710] on icon at bounding box center [1090, 713] width 15 height 15
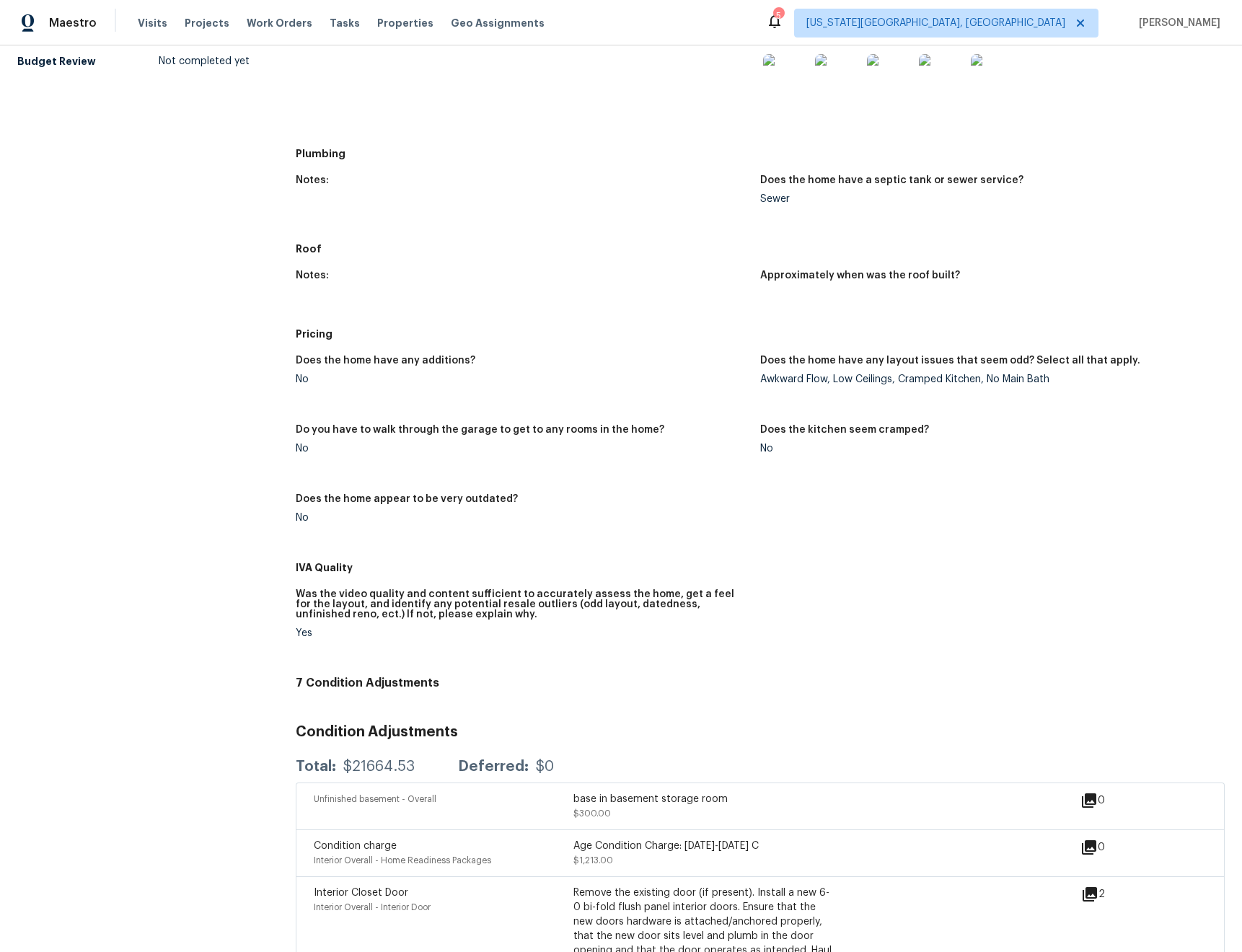
scroll to position [0, 0]
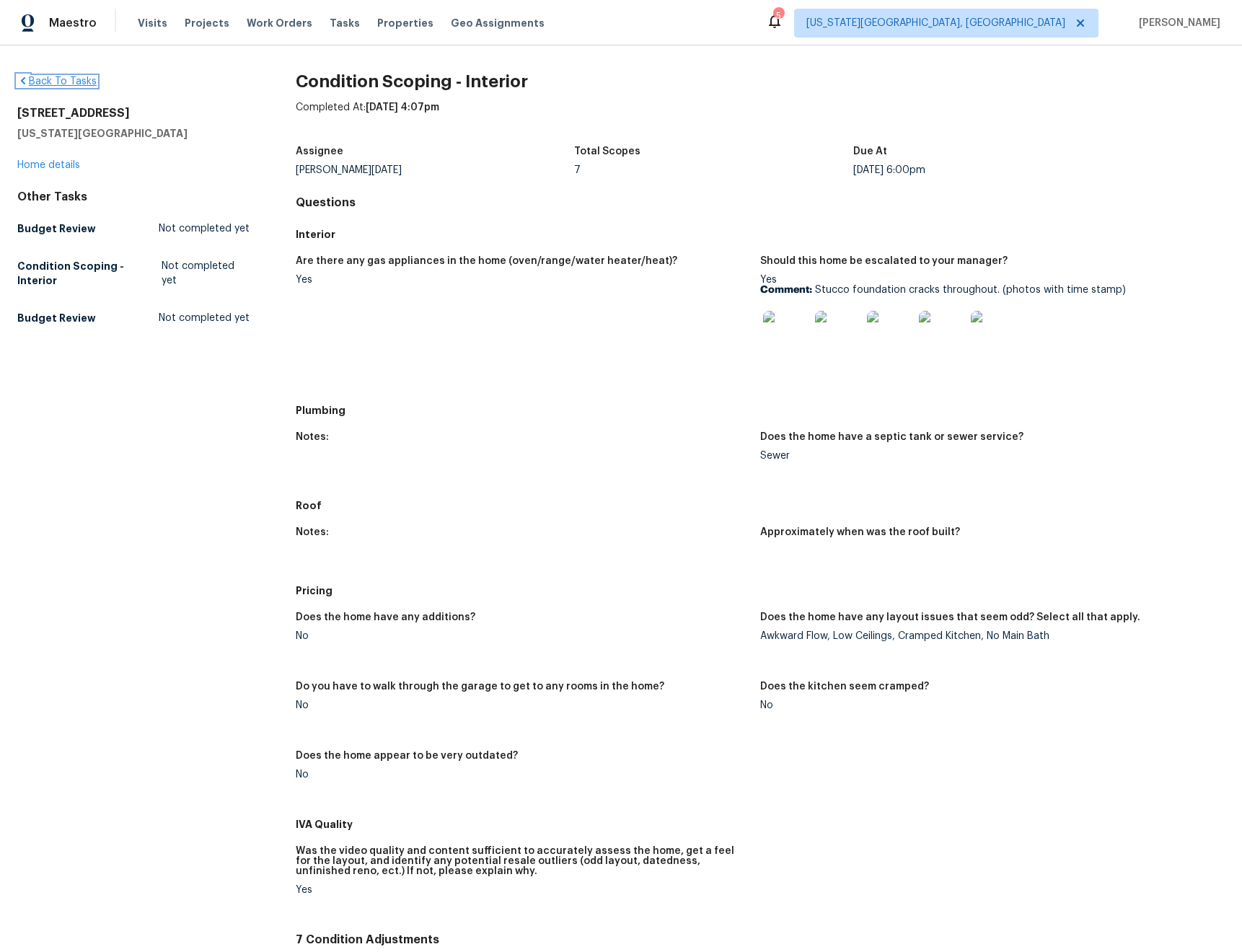
click at [56, 81] on link "Back To Tasks" at bounding box center [57, 82] width 80 height 10
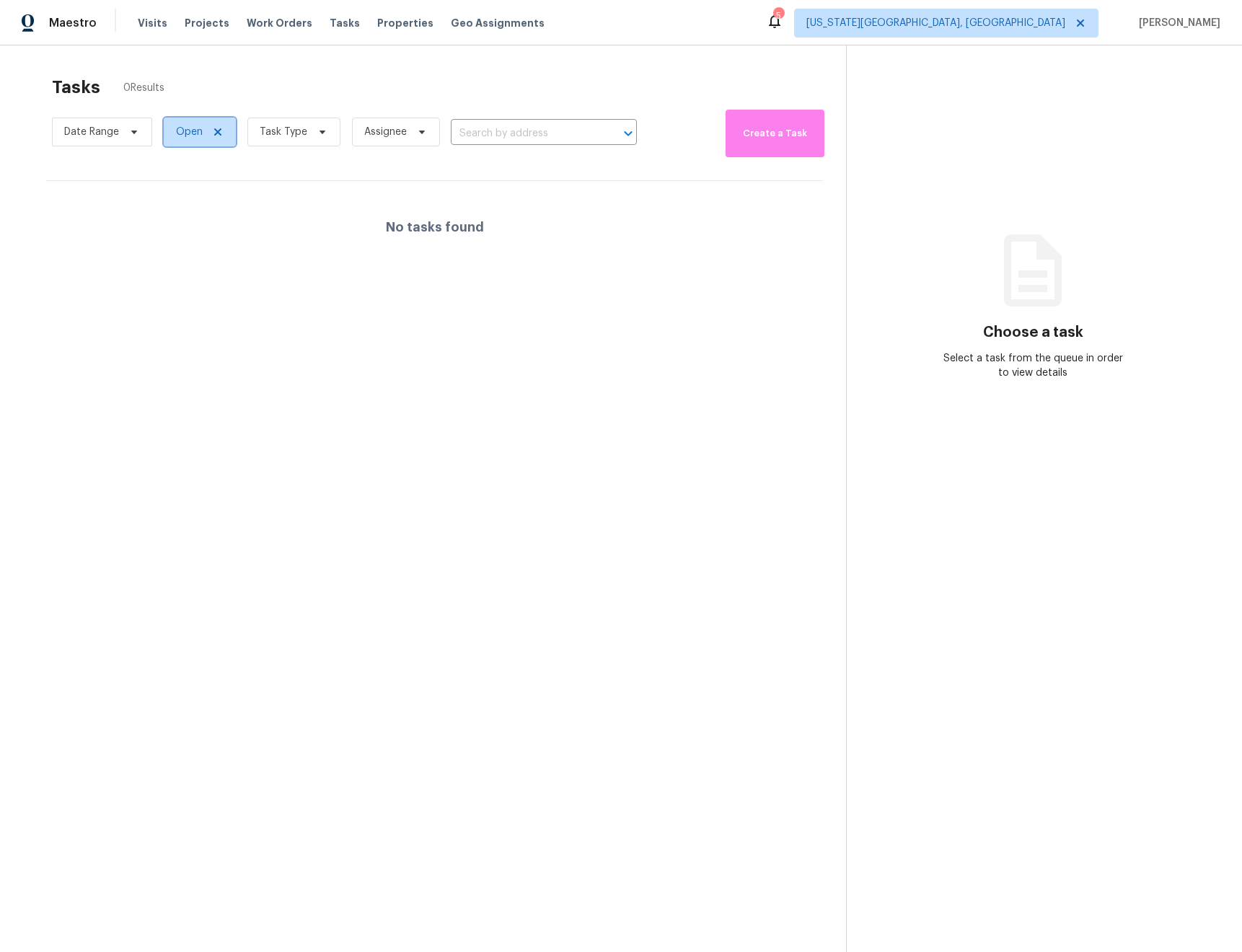
click at [215, 134] on icon at bounding box center [218, 132] width 12 height 12
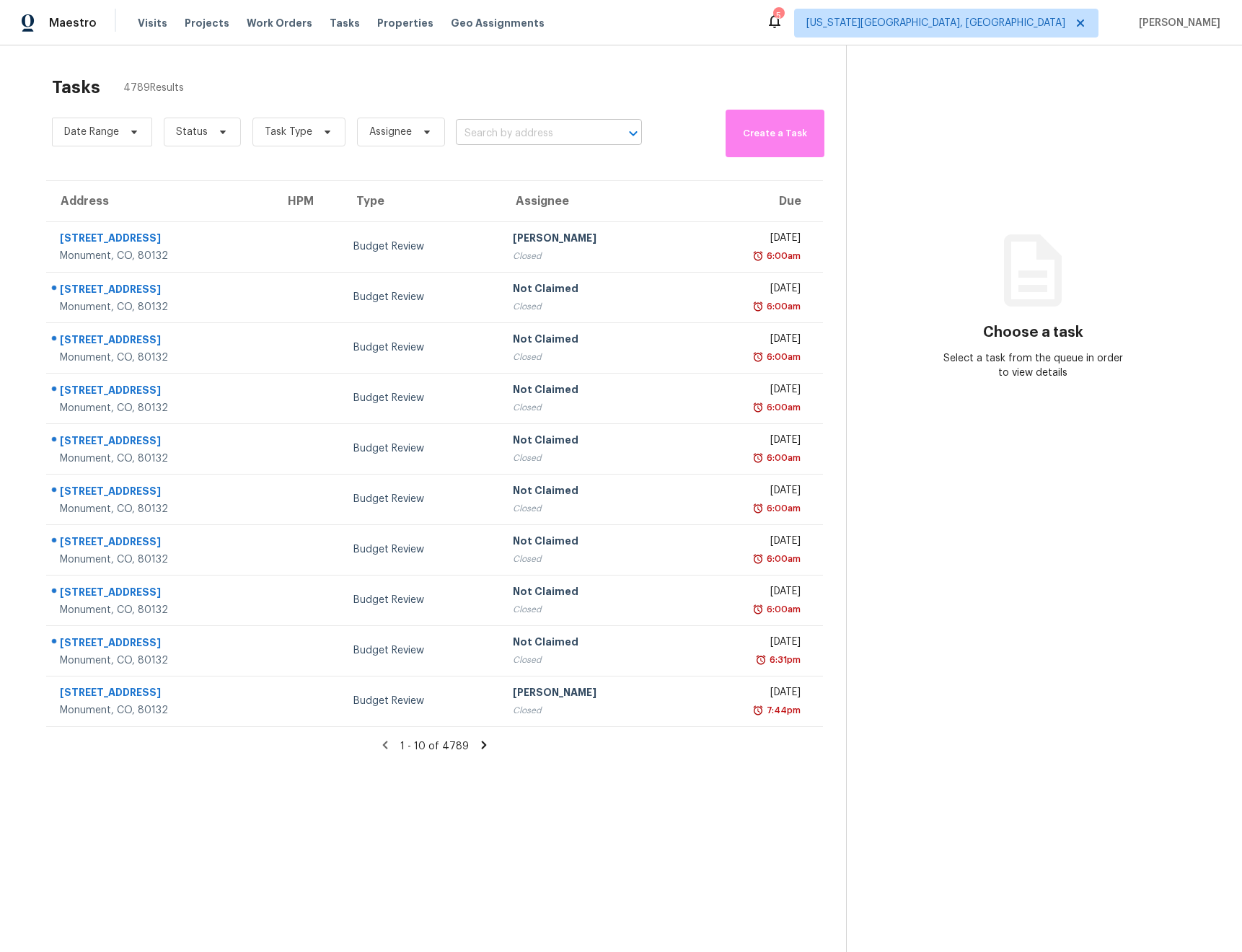
click at [507, 133] on input "text" at bounding box center [529, 133] width 146 height 22
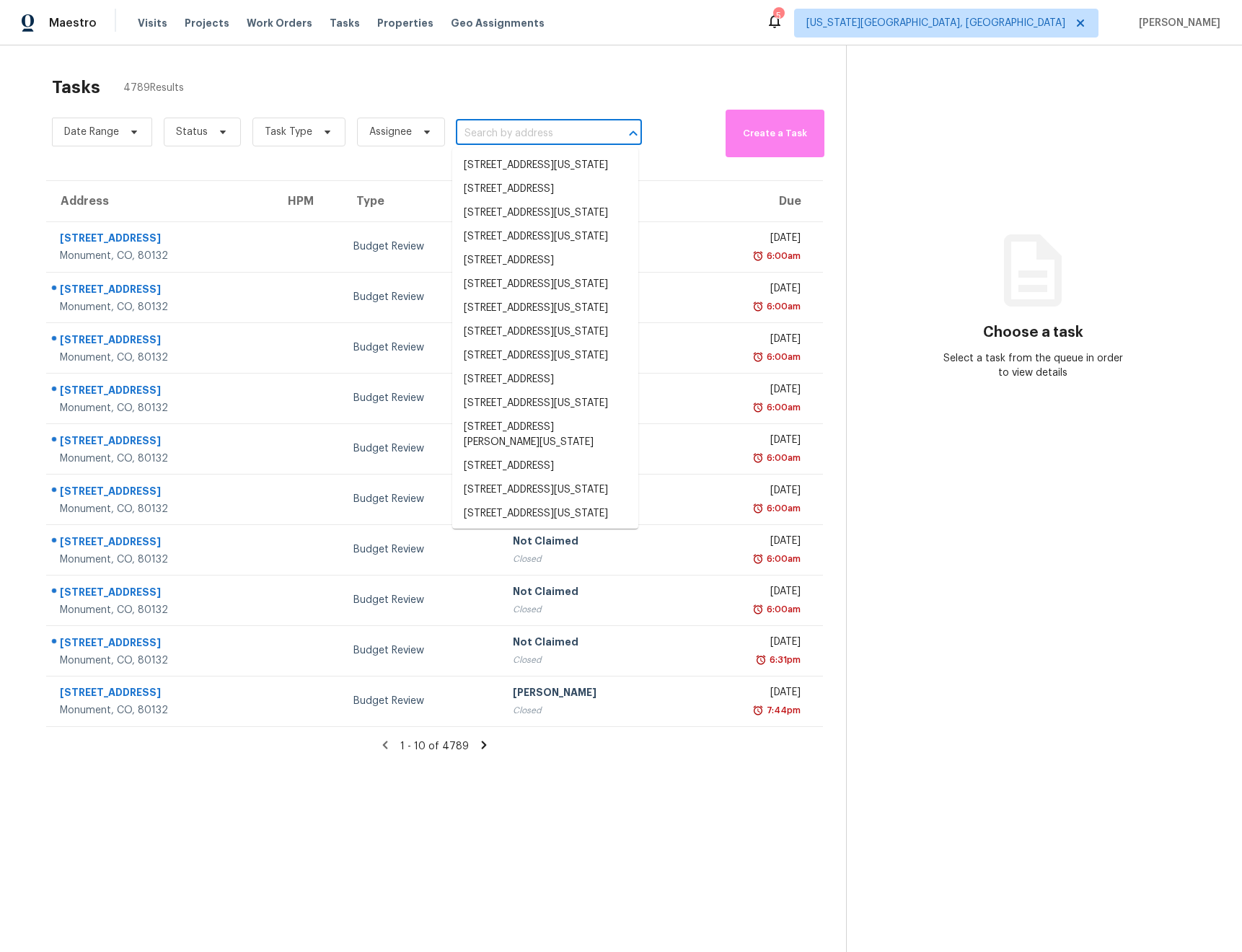
paste input "[STREET_ADDRESS][US_STATE]"
type input "[STREET_ADDRESS][US_STATE]"
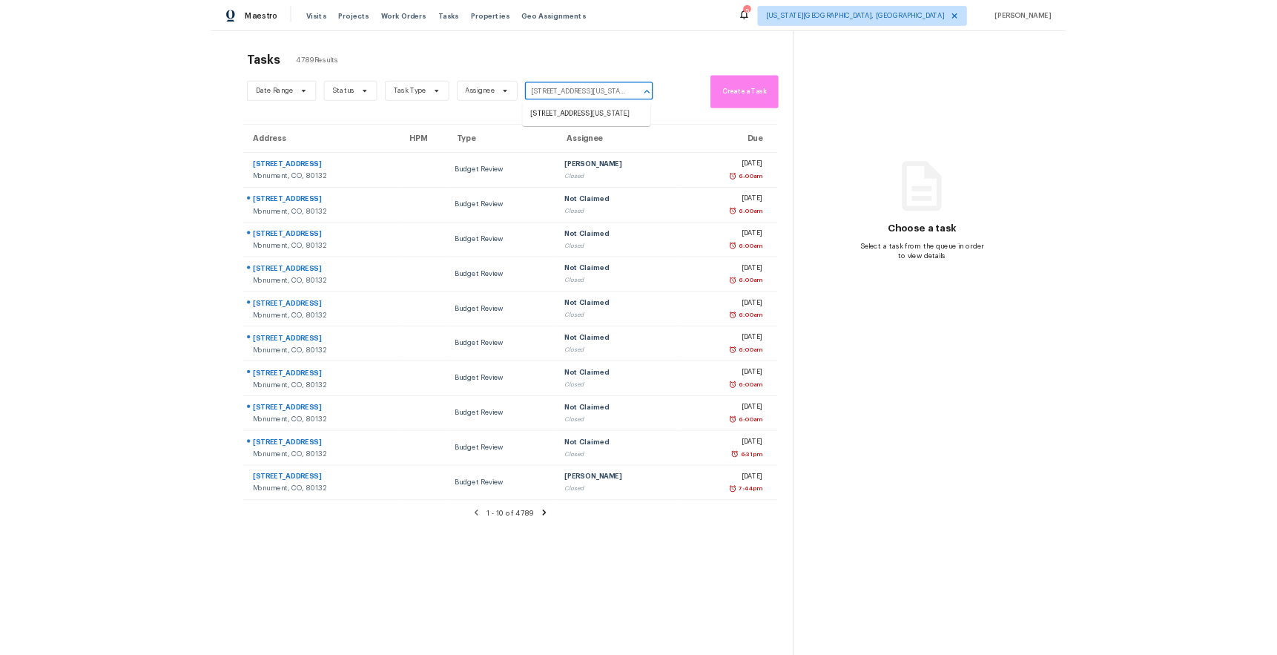
scroll to position [0, 79]
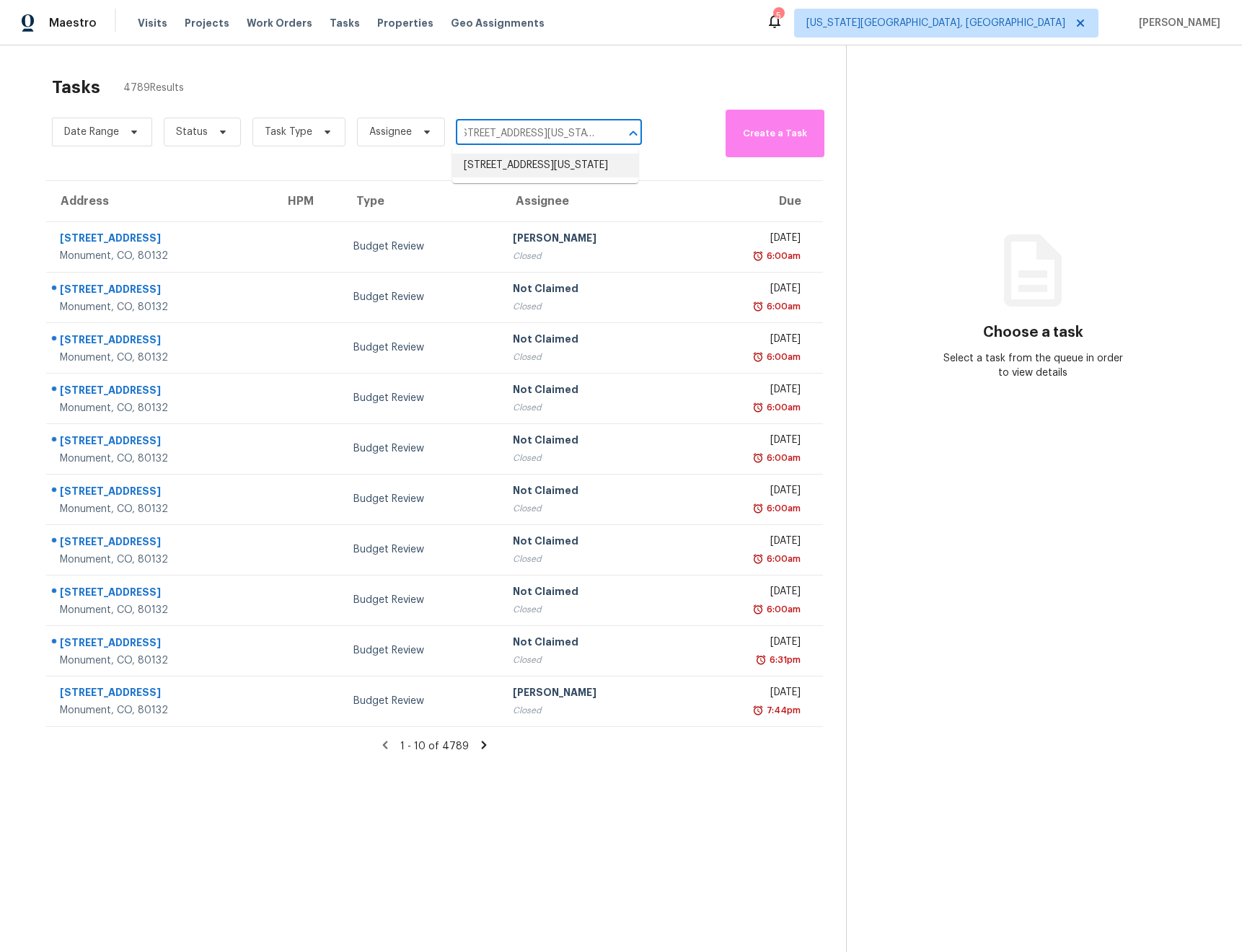
click at [545, 163] on li "[STREET_ADDRESS][US_STATE]" at bounding box center [545, 165] width 186 height 23
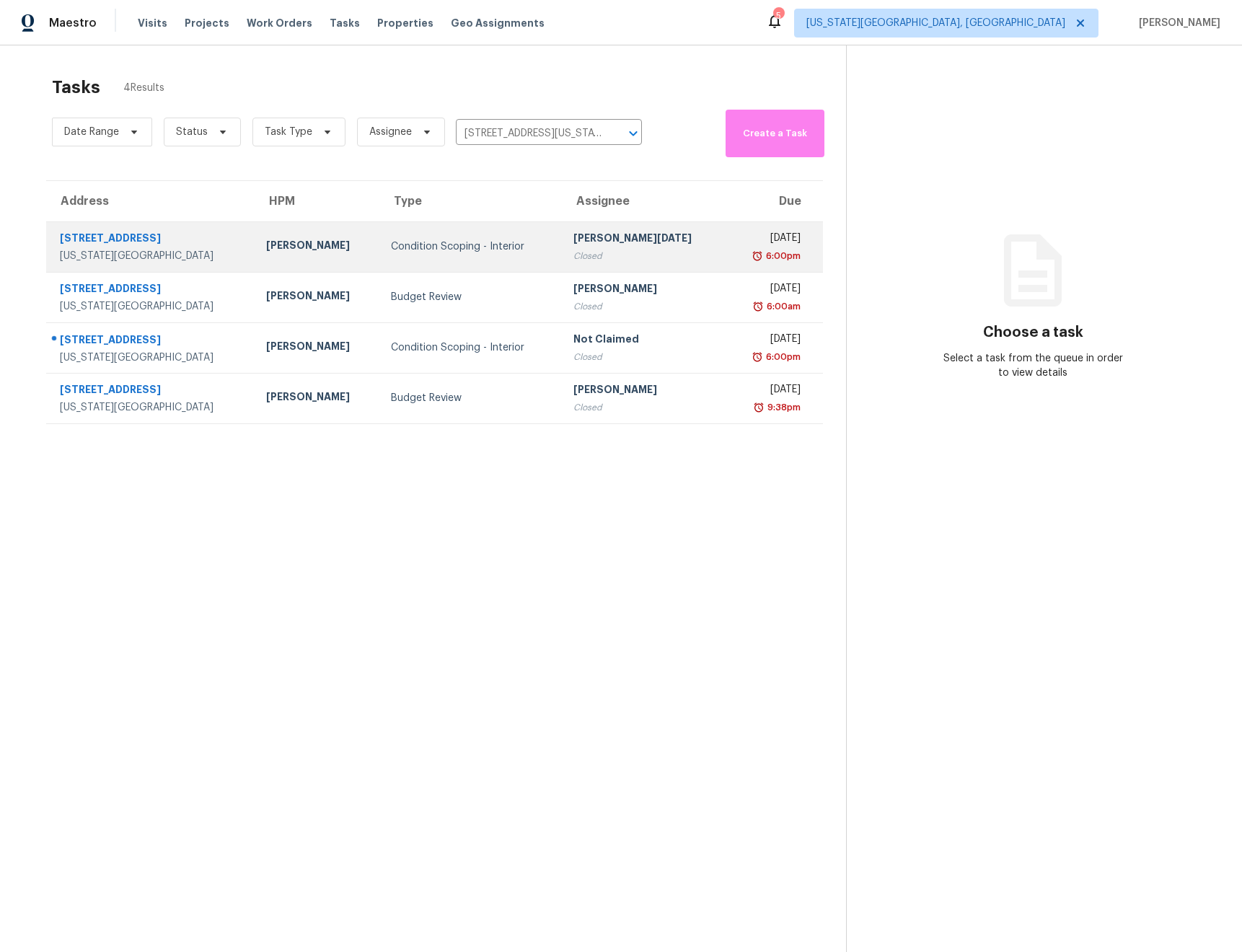
click at [562, 259] on td "[PERSON_NAME][DATE] Closed" at bounding box center [645, 247] width 165 height 51
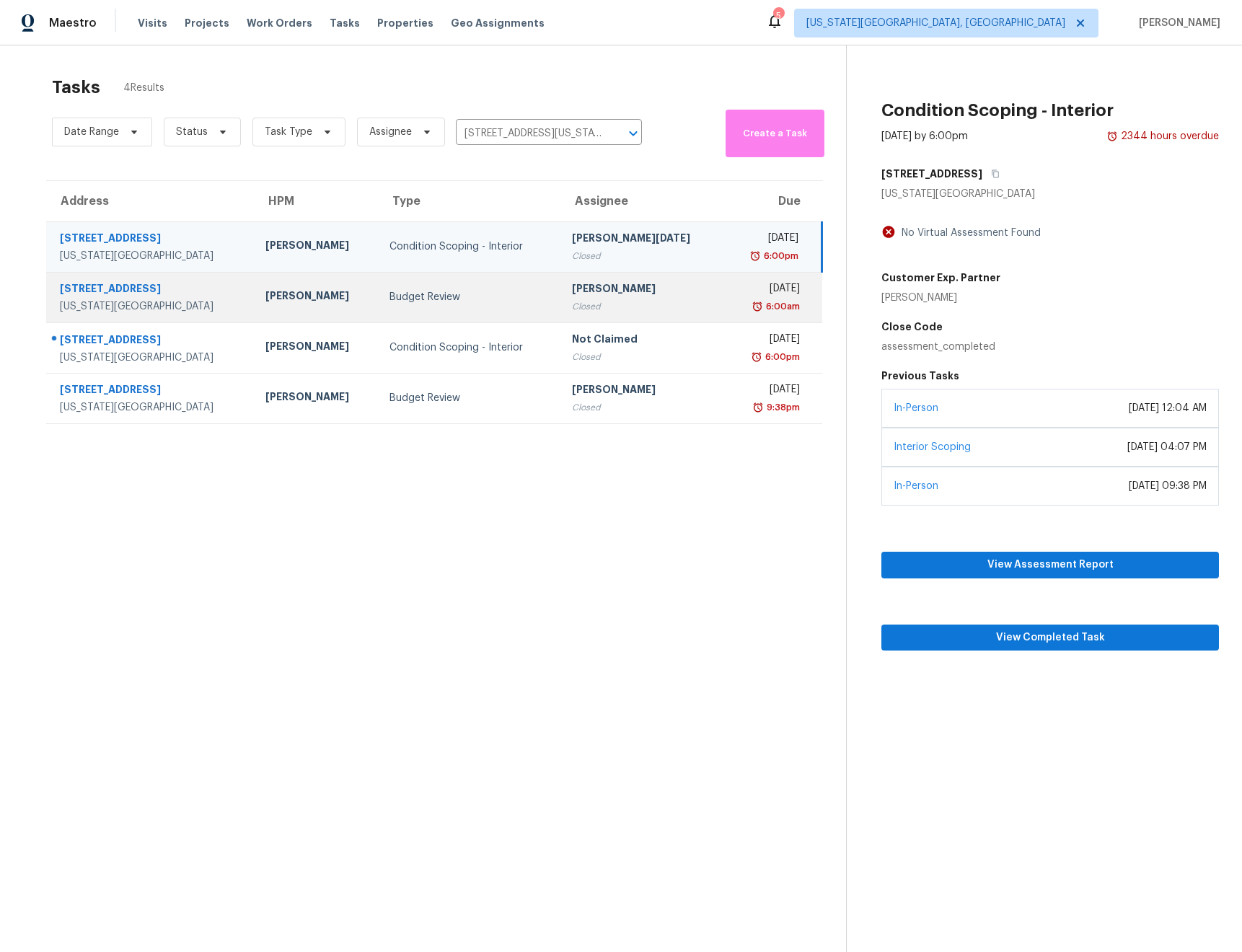
click at [506, 287] on td "Budget Review" at bounding box center [469, 298] width 182 height 51
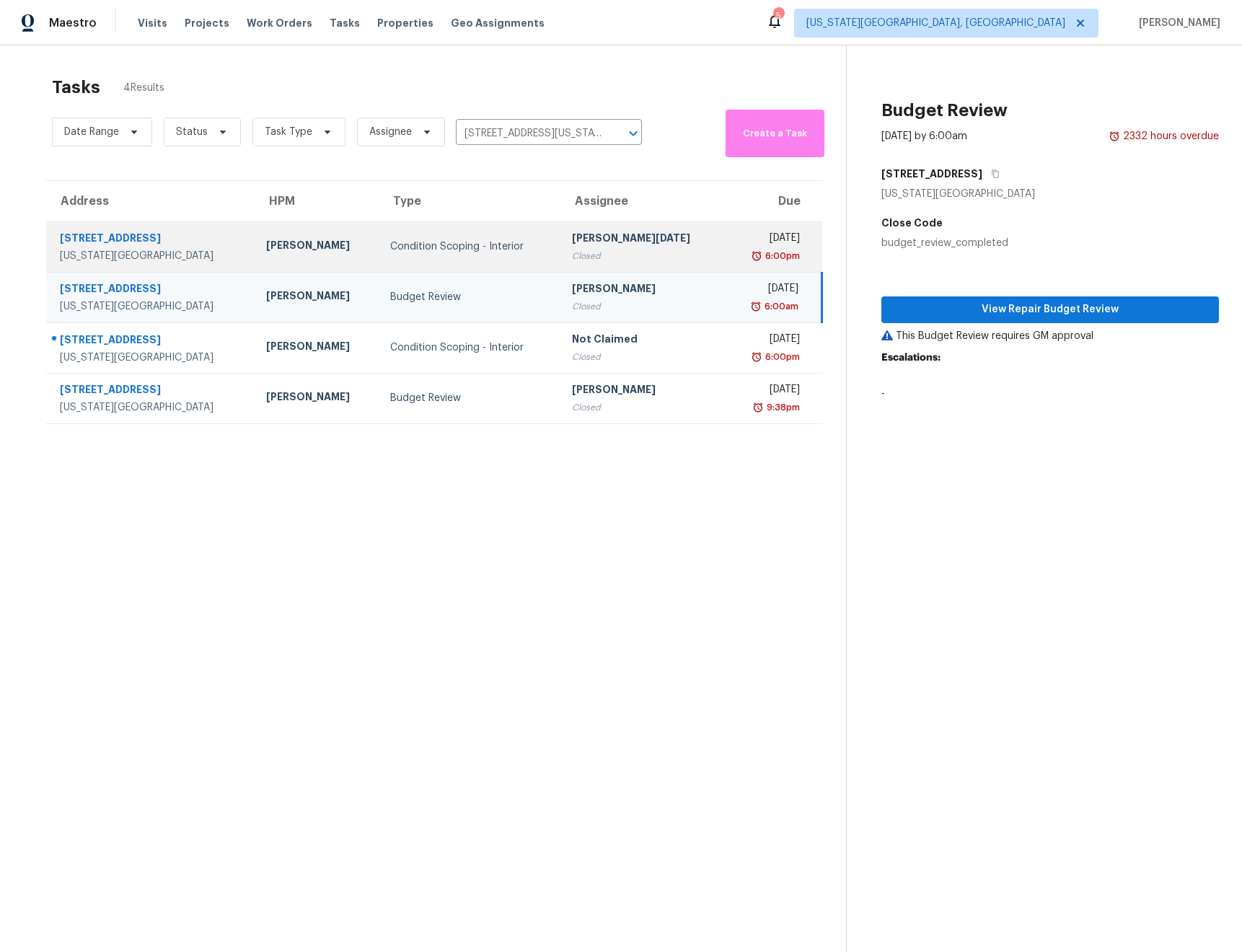
click at [523, 252] on div "Condition Scoping - Interior" at bounding box center [470, 246] width 160 height 15
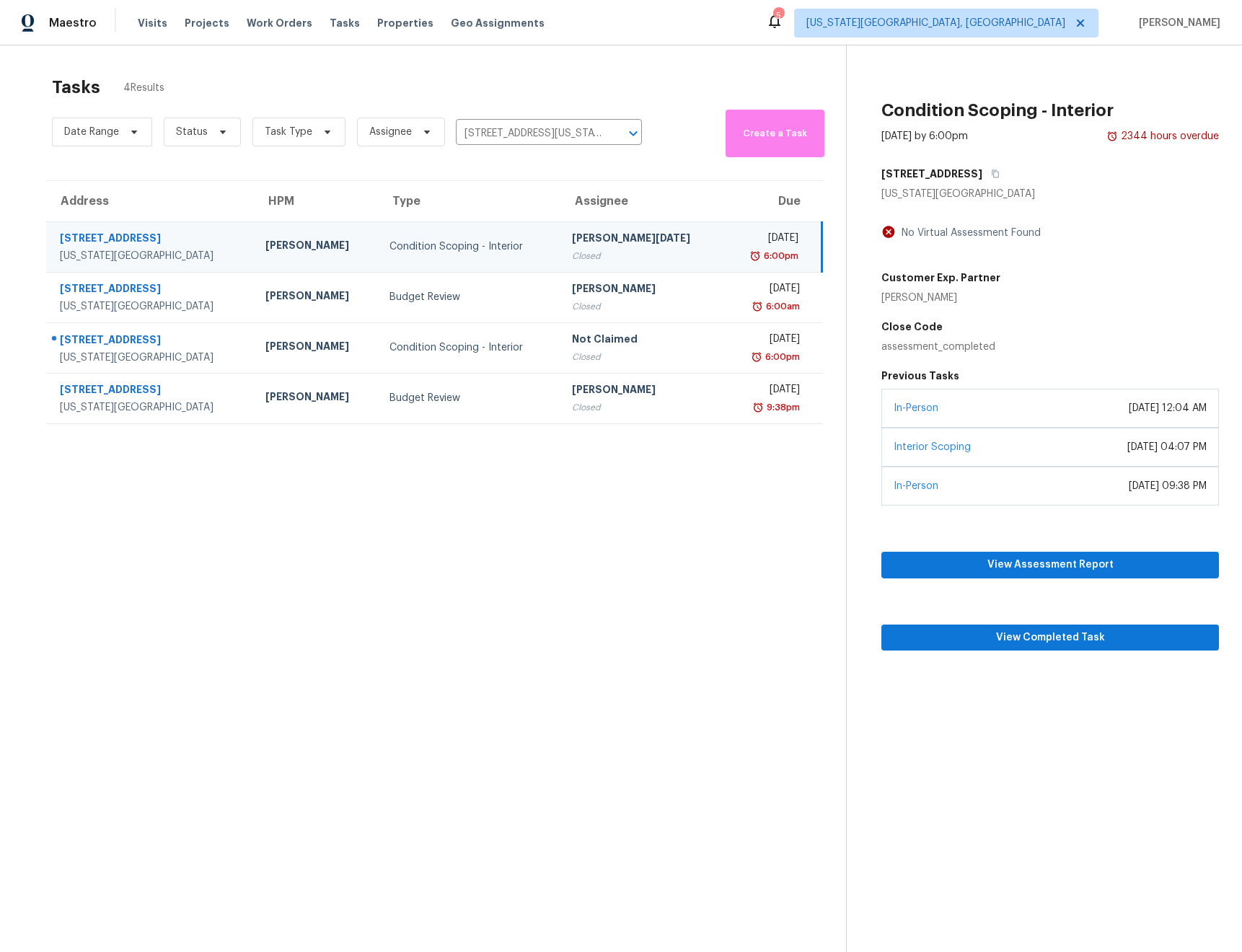
click at [523, 253] on div "Condition Scoping - Interior" at bounding box center [468, 246] width 159 height 15
click at [920, 487] on link "In-Person" at bounding box center [916, 486] width 45 height 10
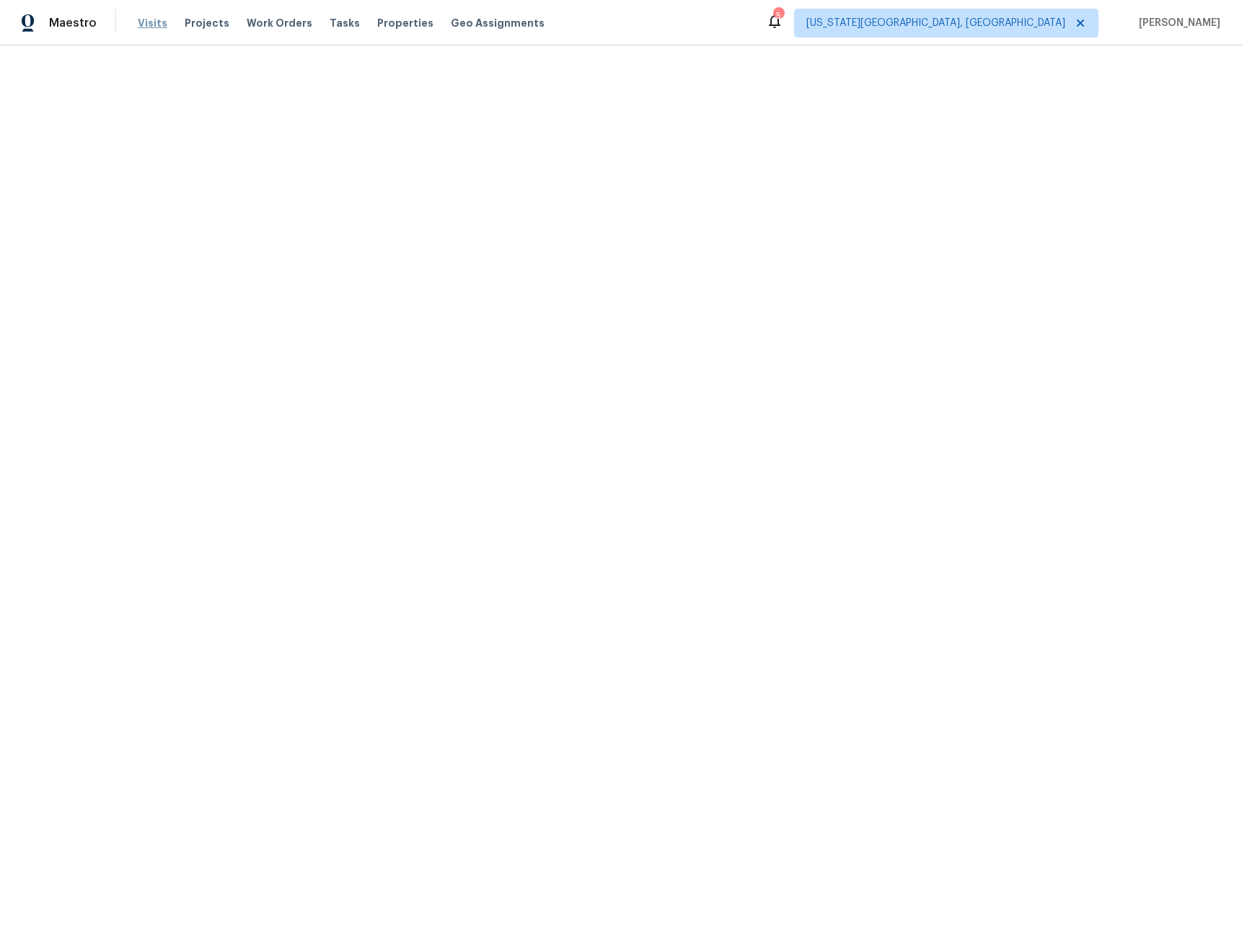
click at [148, 27] on span "Visits" at bounding box center [153, 22] width 29 height 15
